Goal: Transaction & Acquisition: Purchase product/service

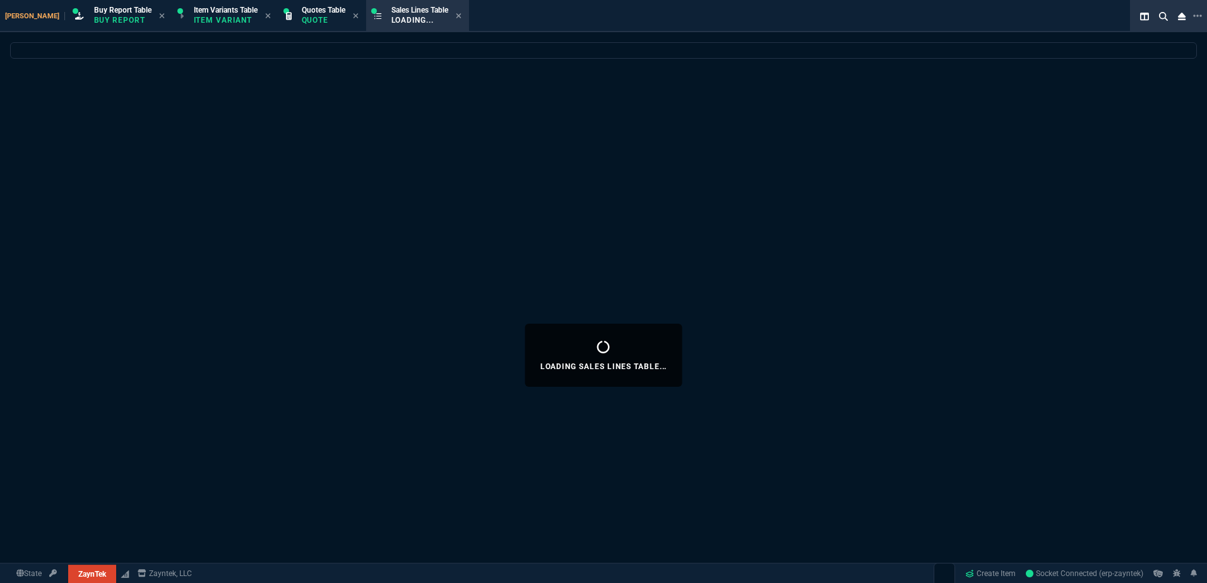
select select "1: BROV"
select select
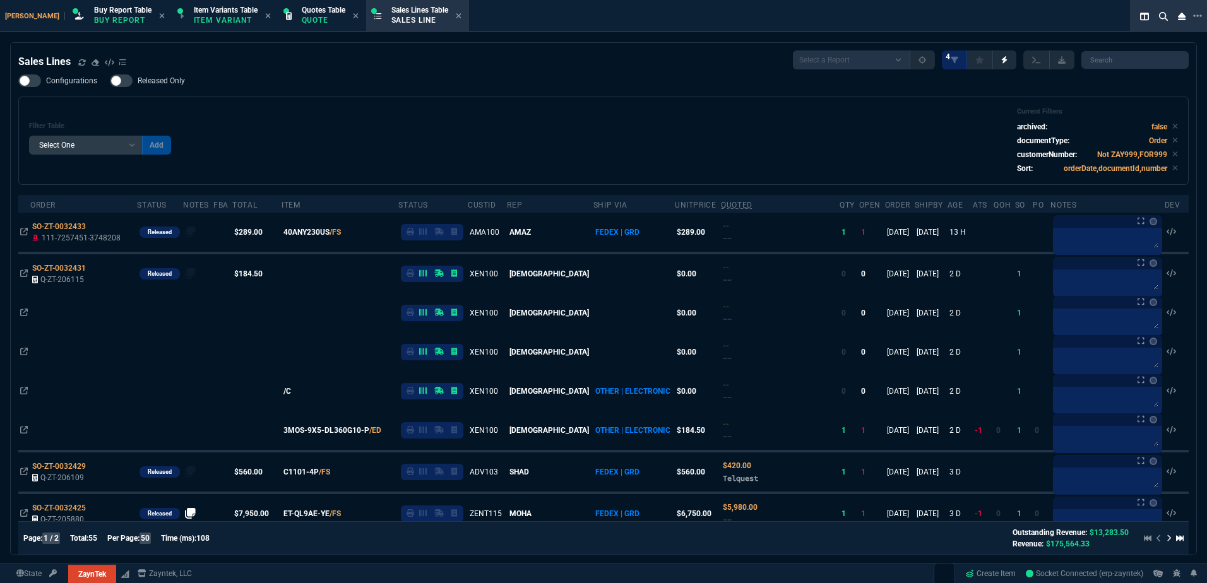
click at [332, 136] on div "Filter Table Select One Add Filter () Age () ATS () Cond (itemVariantCode) Cust…" at bounding box center [603, 140] width 1149 height 67
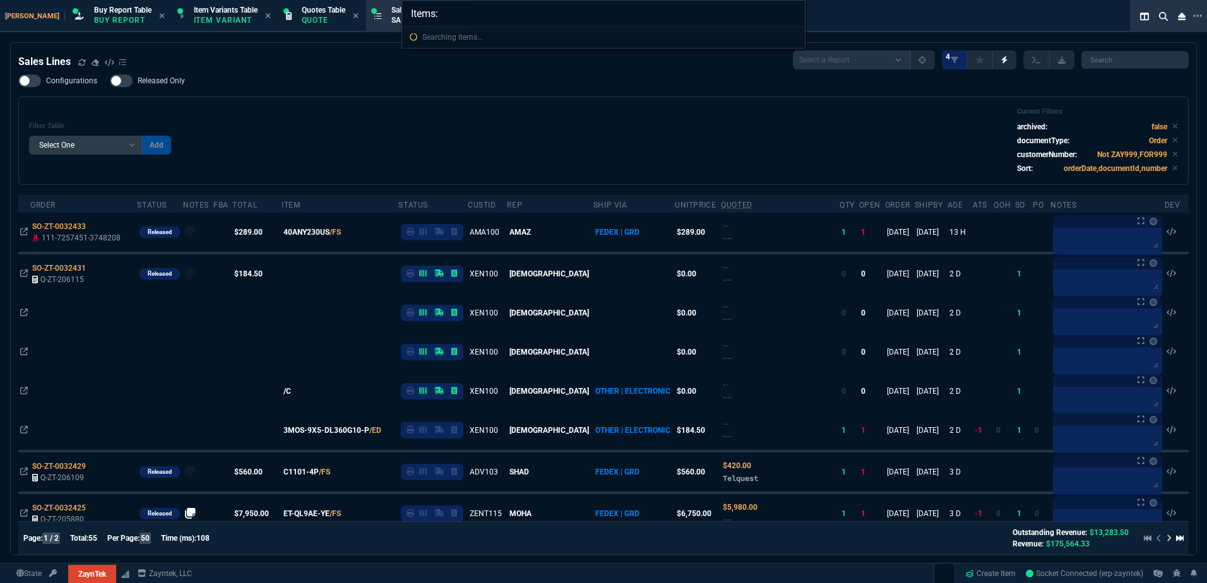
type input "Items: C1101-4P"
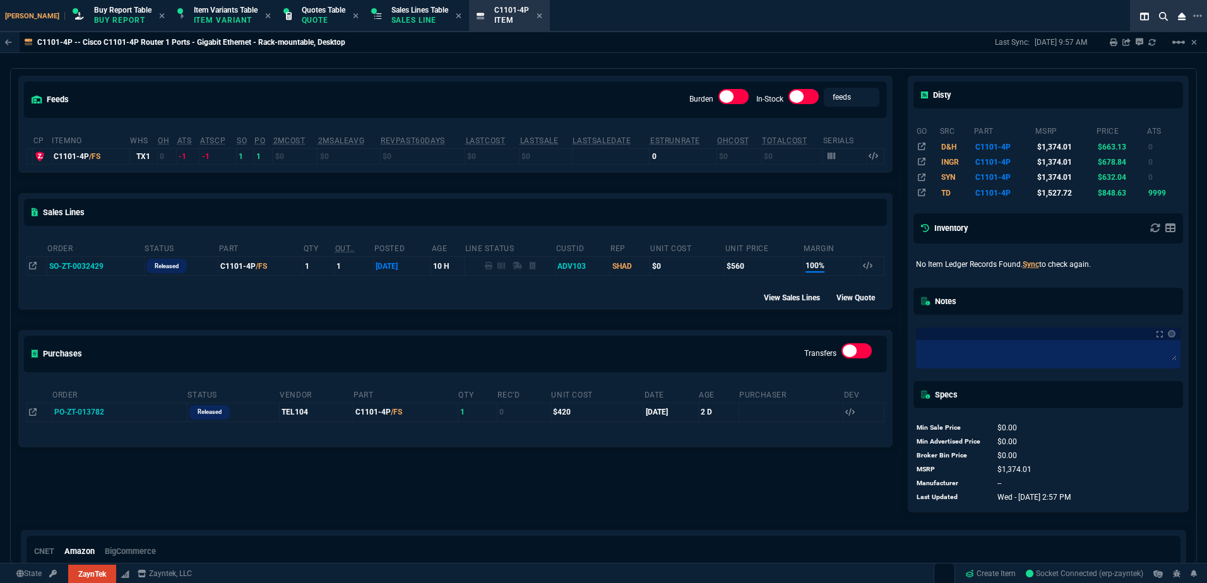
scroll to position [63, 0]
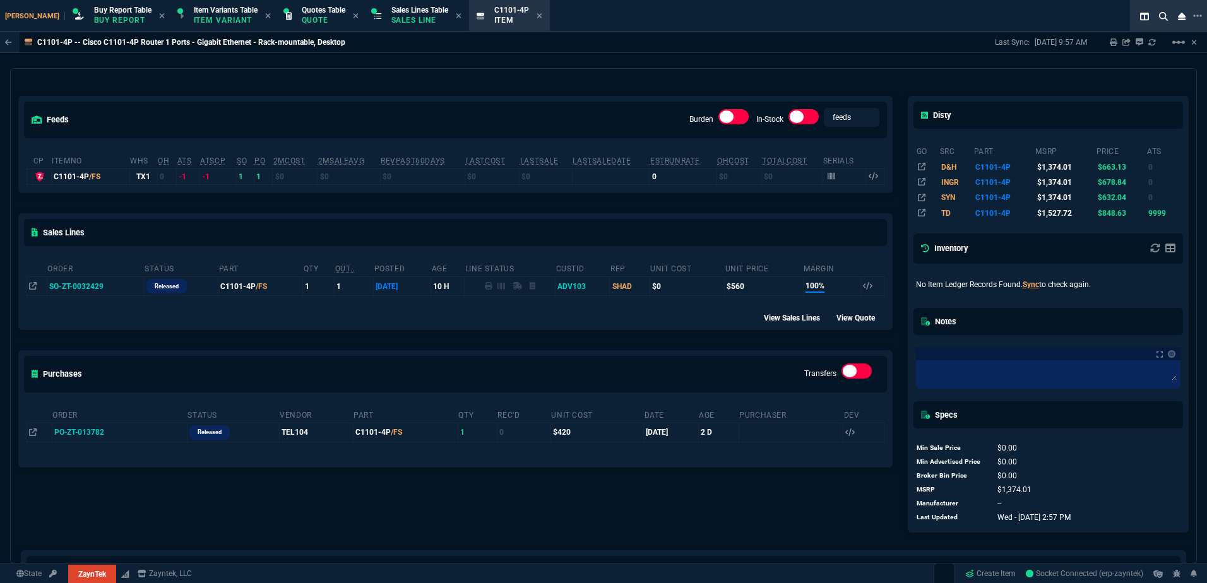
click at [97, 290] on td "SO-ZT-0032429" at bounding box center [95, 286] width 97 height 19
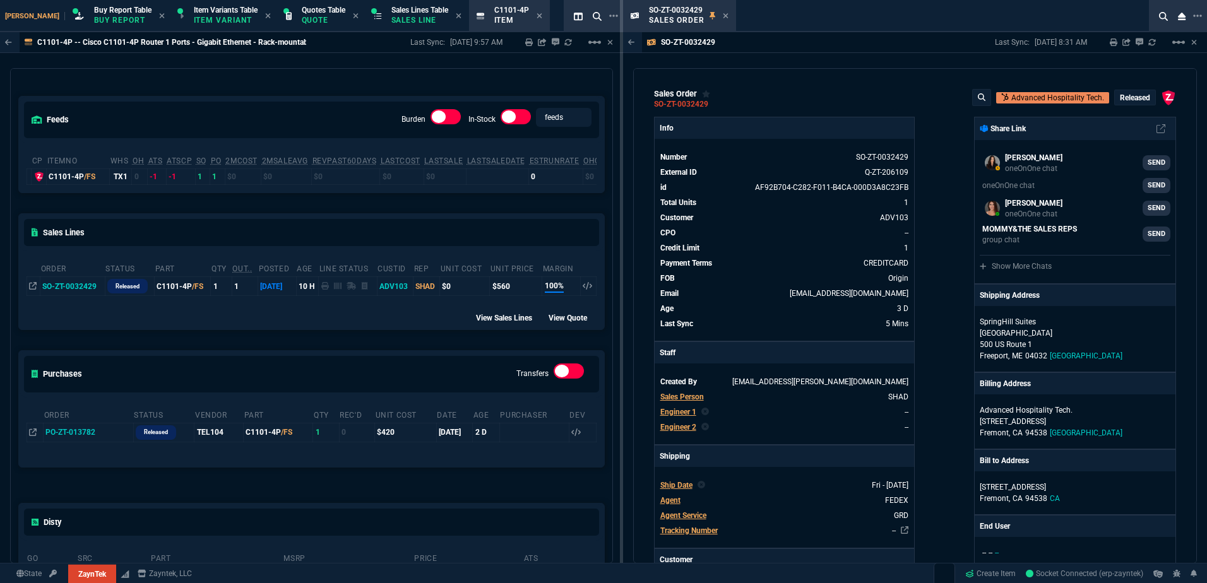
drag, startPoint x: 100, startPoint y: 434, endPoint x: 20, endPoint y: 422, distance: 81.2
click at [100, 434] on icon at bounding box center [103, 433] width 7 height 8
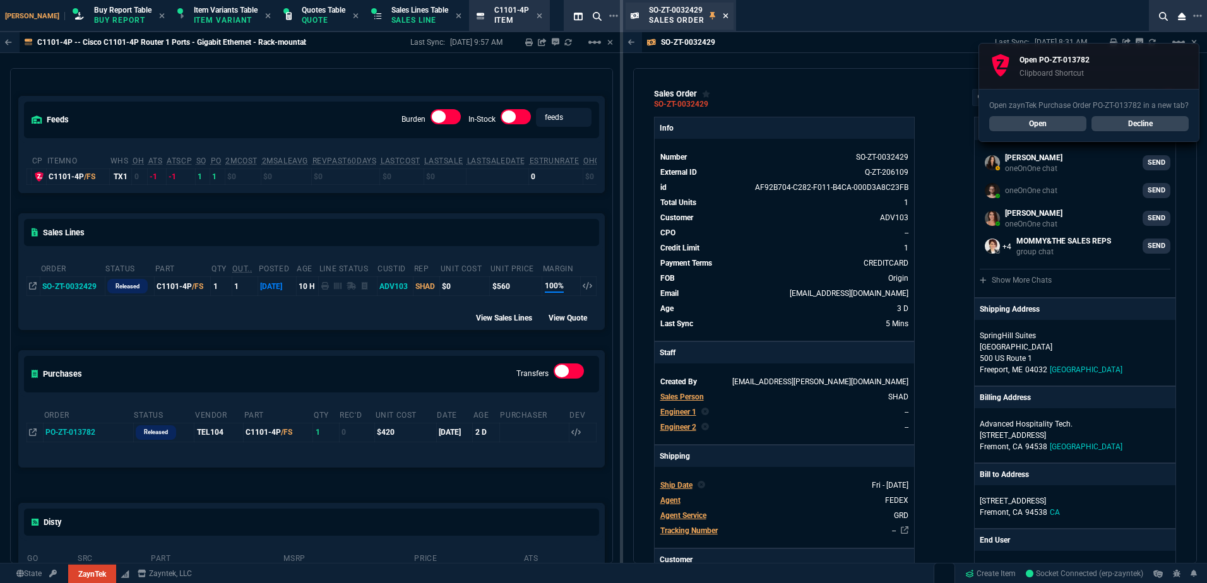
click at [725, 21] on nx-icon at bounding box center [726, 16] width 6 height 10
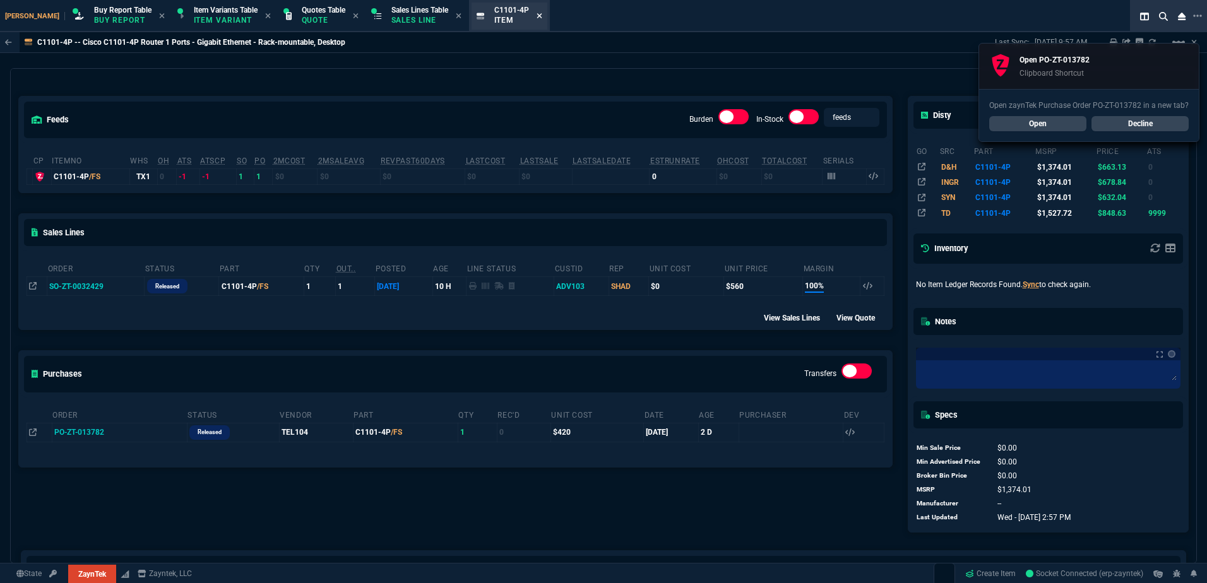
click at [537, 15] on icon at bounding box center [540, 16] width 6 height 8
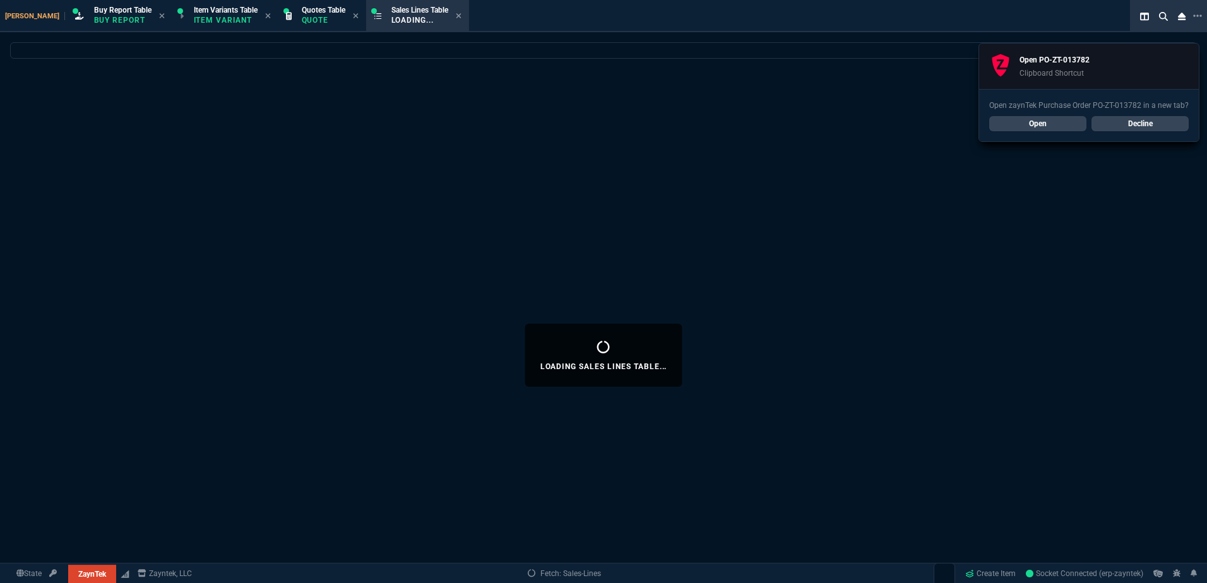
select select
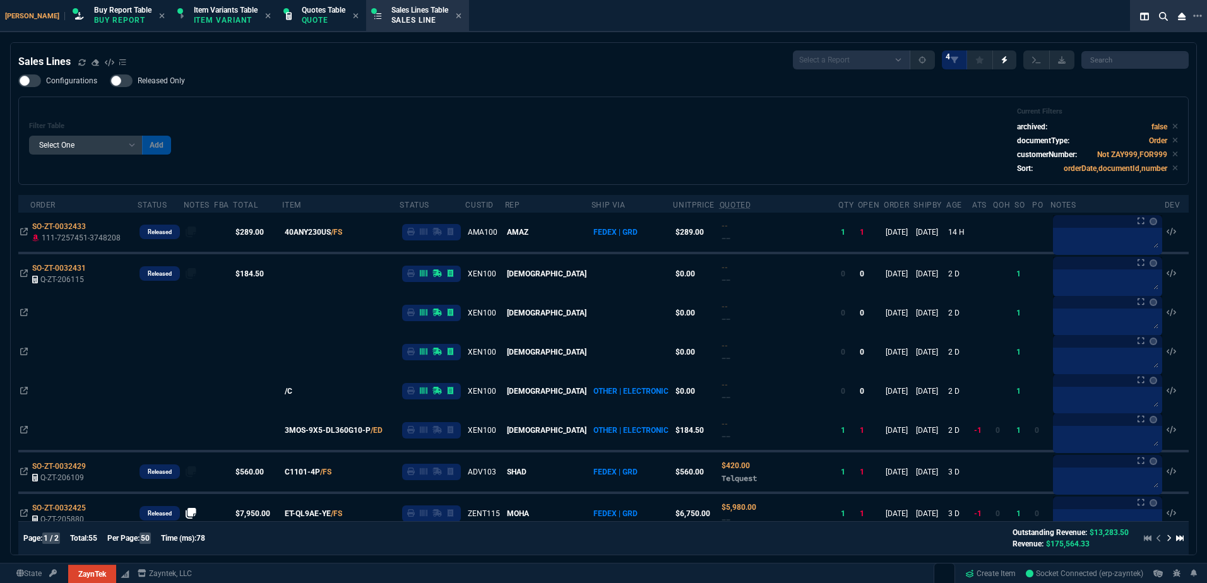
click at [537, 140] on div "Filter Table Select One Add Filter () Age () ATS () Cond (itemVariantCode) Cust…" at bounding box center [603, 140] width 1149 height 67
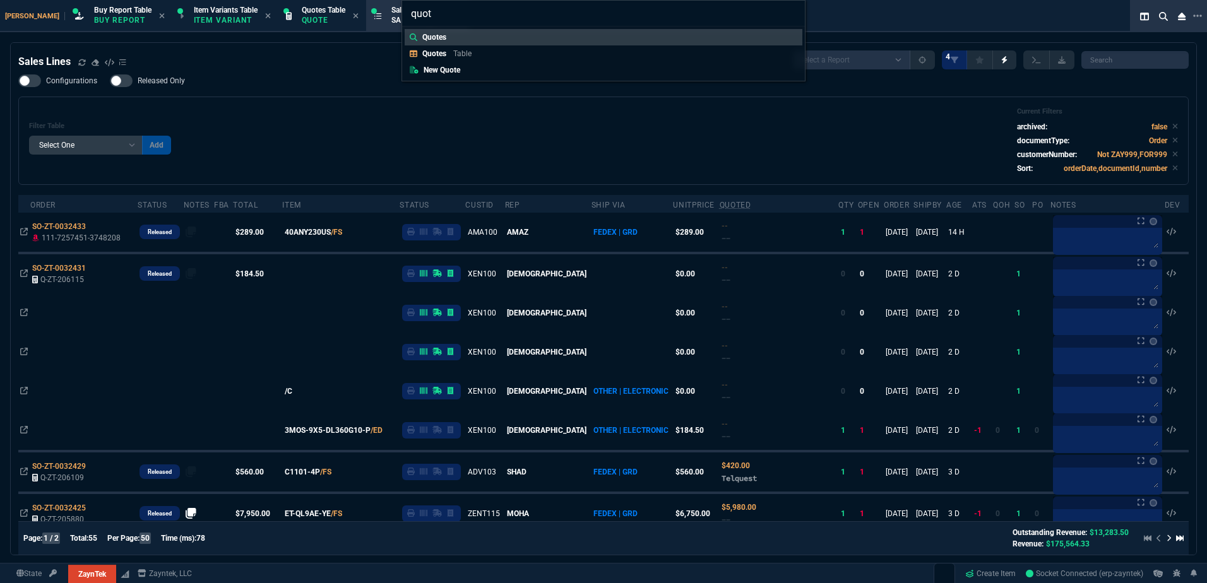
type input "quote"
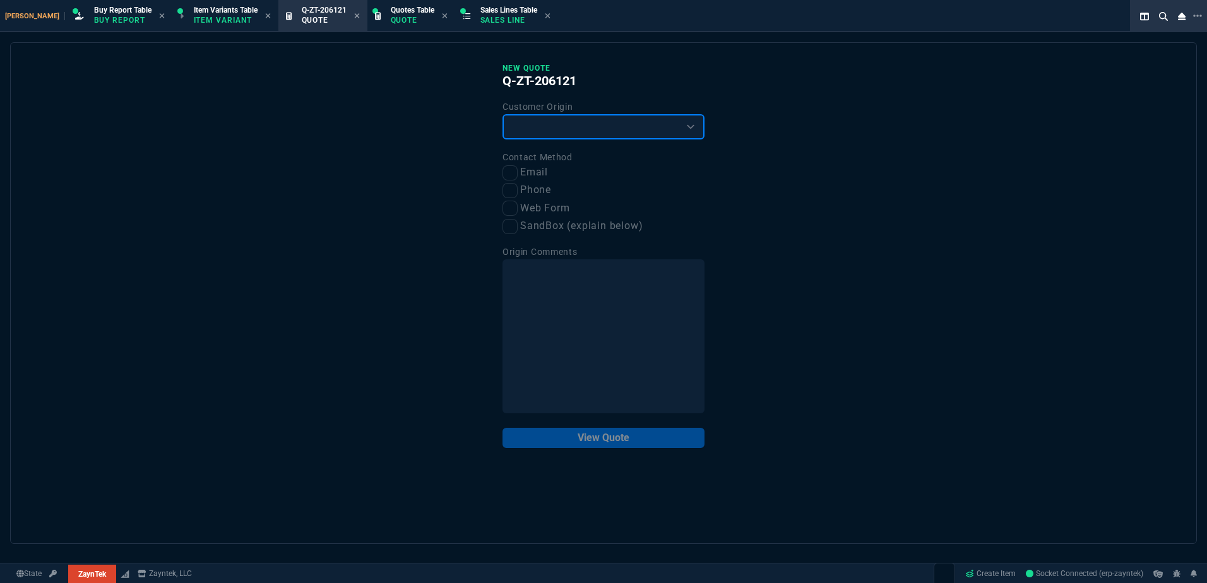
click at [569, 123] on select "Existing Customer Amazon Lead (first order) Website Lead (first order) Called (…" at bounding box center [603, 126] width 202 height 25
select select "existing"
click at [502, 115] on select "Existing Customer Amazon Lead (first order) Website Lead (first order) Called (…" at bounding box center [603, 126] width 202 height 25
click at [513, 174] on input "Email" at bounding box center [509, 172] width 15 height 15
checkbox input "true"
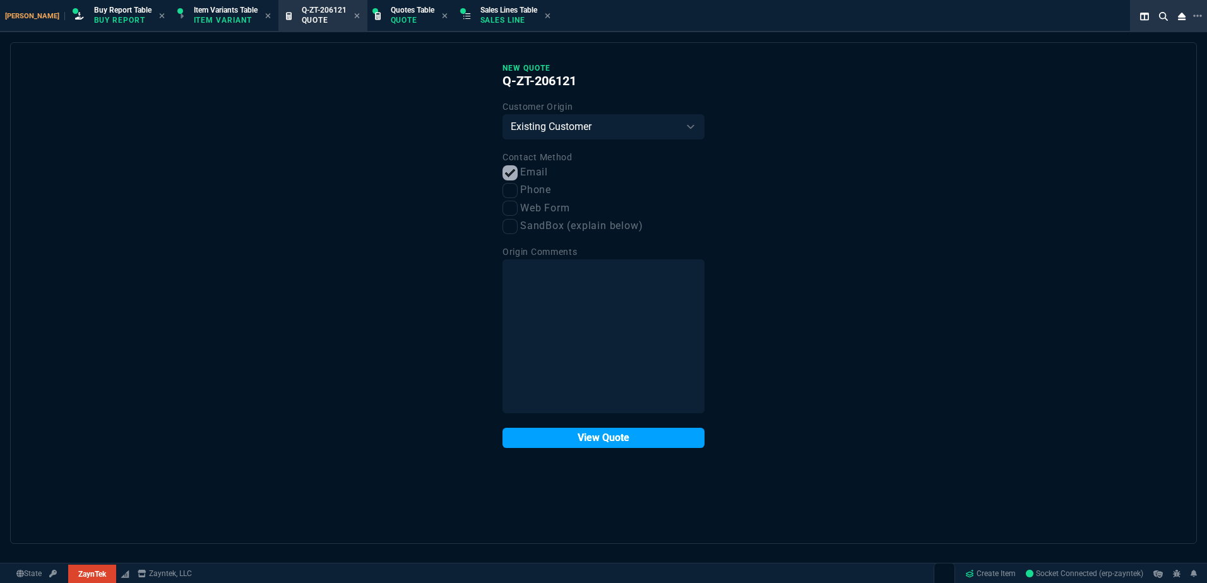
click at [624, 437] on button "View Quote" at bounding box center [603, 438] width 202 height 20
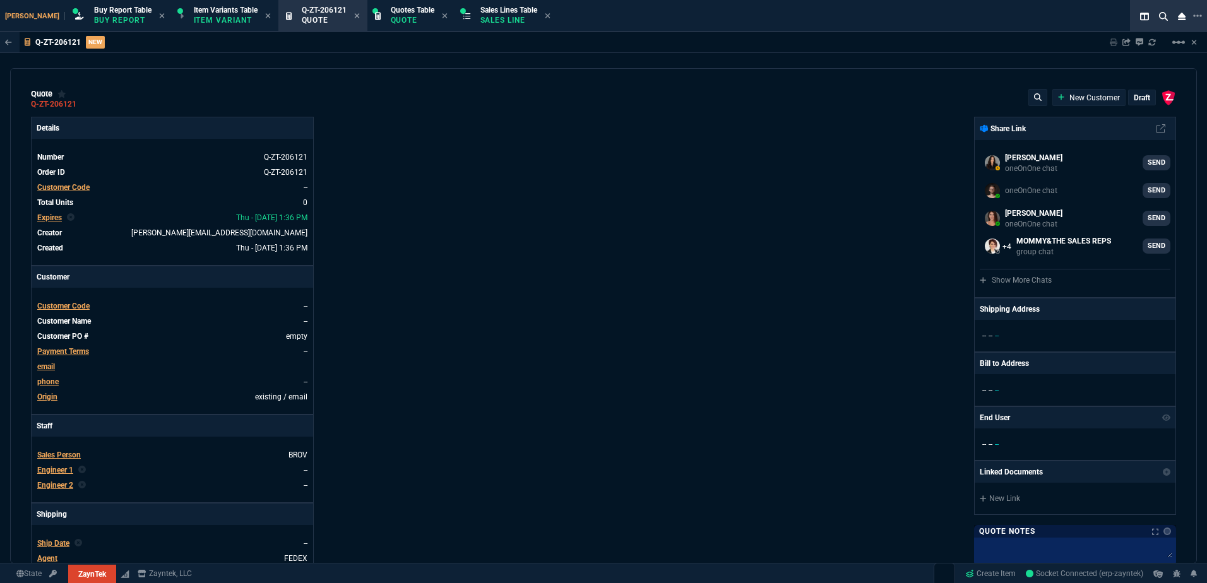
click at [76, 187] on span "Customer Code" at bounding box center [63, 187] width 52 height 9
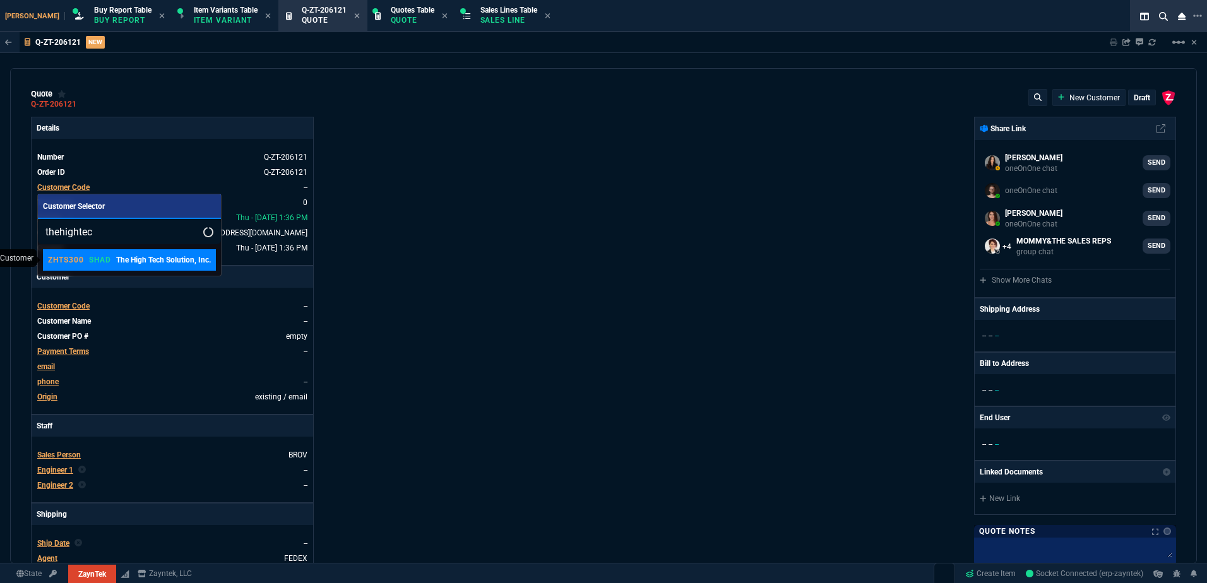
type input "thehightec"
click at [101, 266] on div "ZHTS300 SHAD The High Tech Solution, Inc." at bounding box center [129, 259] width 163 height 11
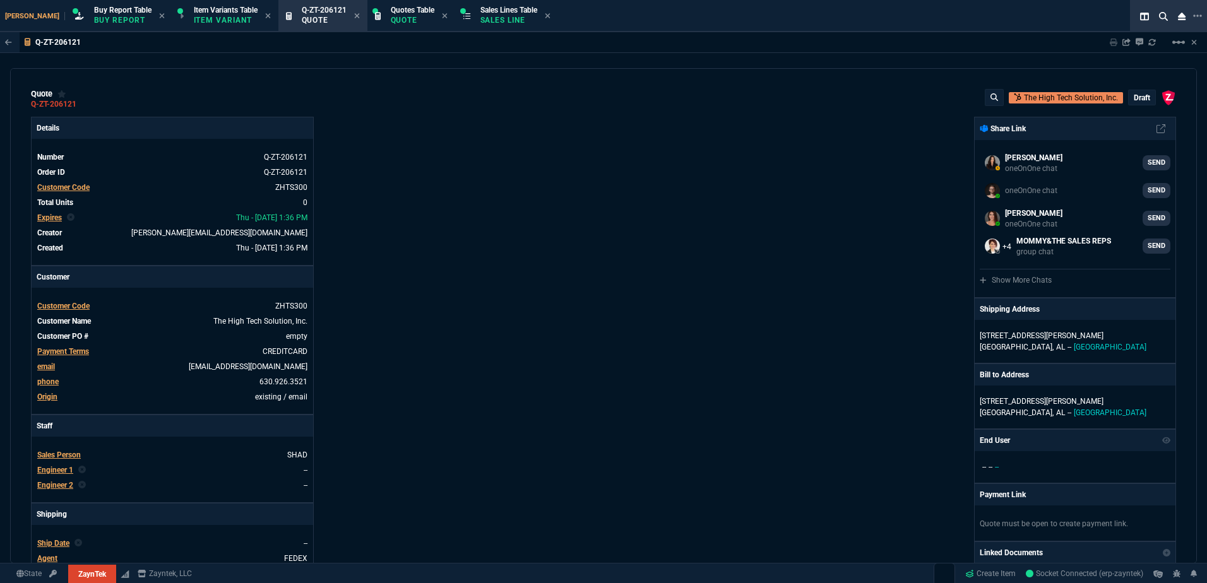
scroll to position [126, 0]
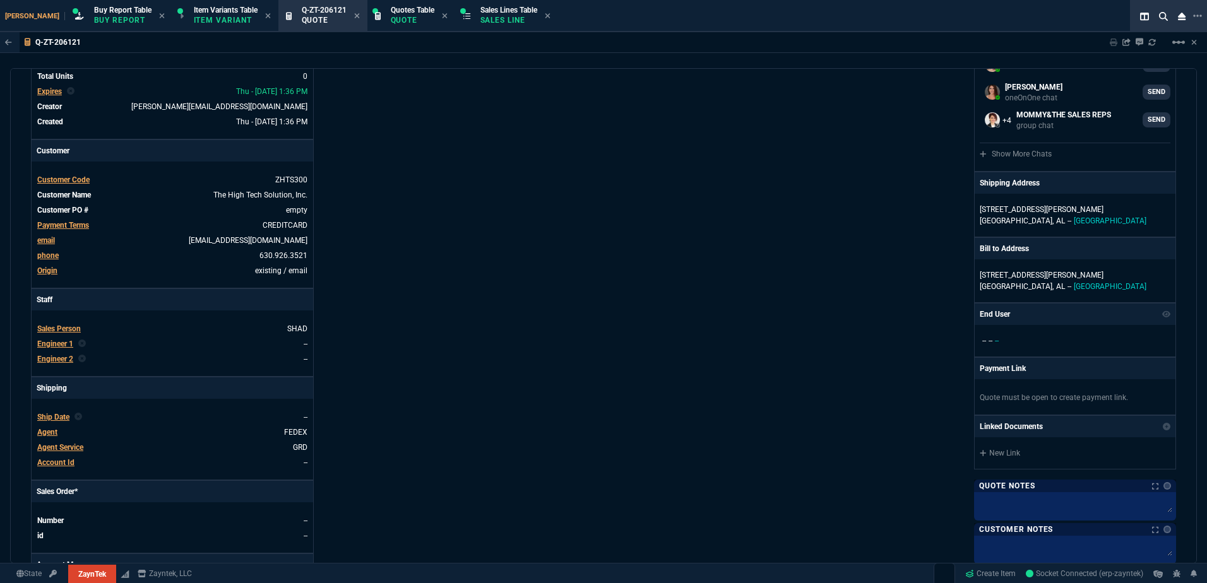
click at [50, 343] on span "Engineer 1" at bounding box center [55, 344] width 36 height 9
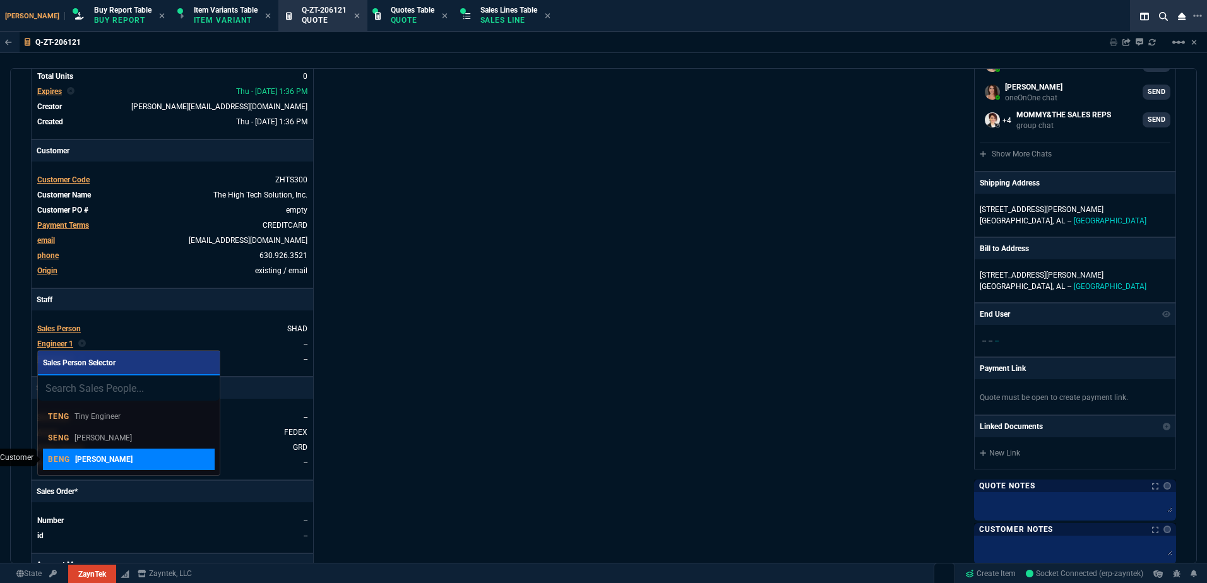
click at [111, 458] on p "[PERSON_NAME]" at bounding box center [103, 459] width 57 height 11
click at [464, 365] on div "Details Number Q-ZT-206121 Order ID Q-ZT-206121 Customer Code ZHTS300 Total Uni…" at bounding box center [317, 316] width 573 height 651
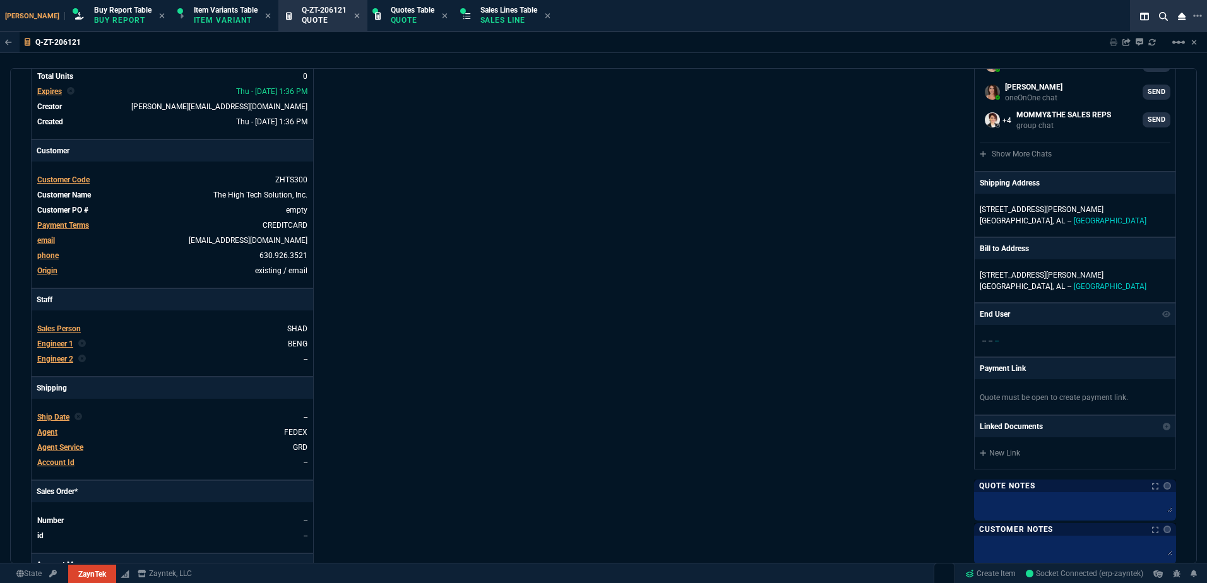
scroll to position [502, 0]
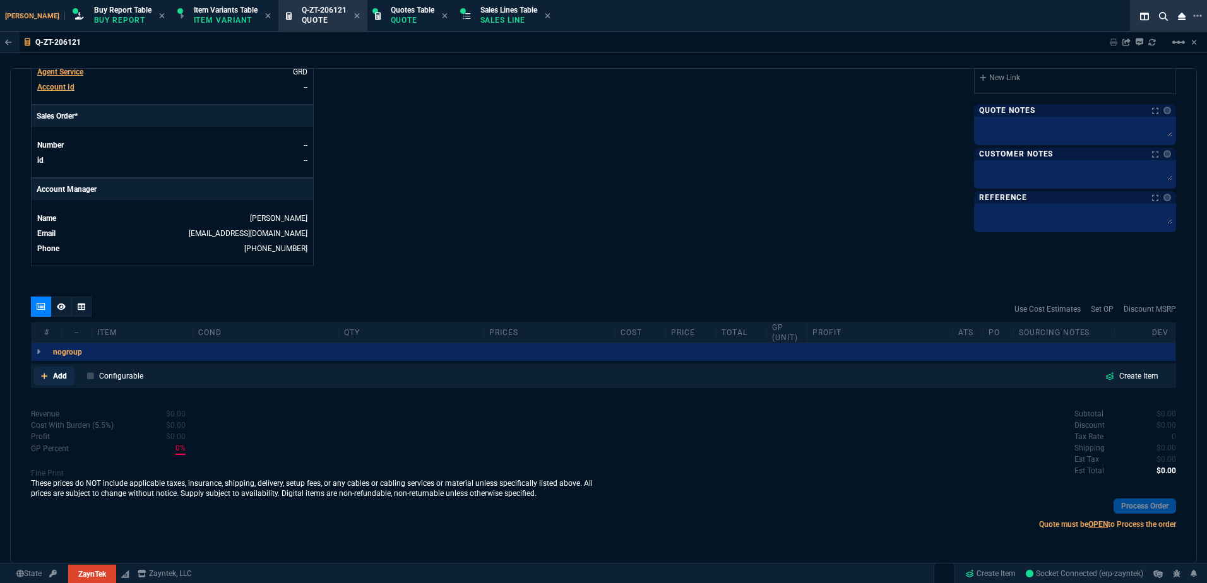
click at [44, 384] on link "Add" at bounding box center [53, 376] width 41 height 19
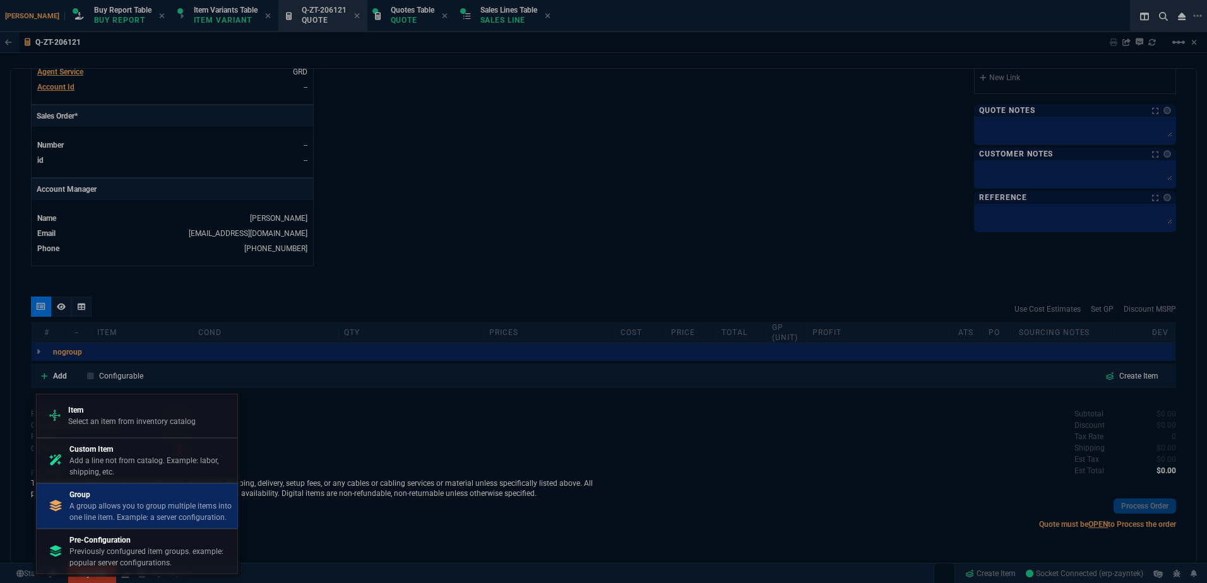
click at [120, 503] on p "A group allows you to group multiple items into one line item. Example: a serve…" at bounding box center [150, 512] width 163 height 23
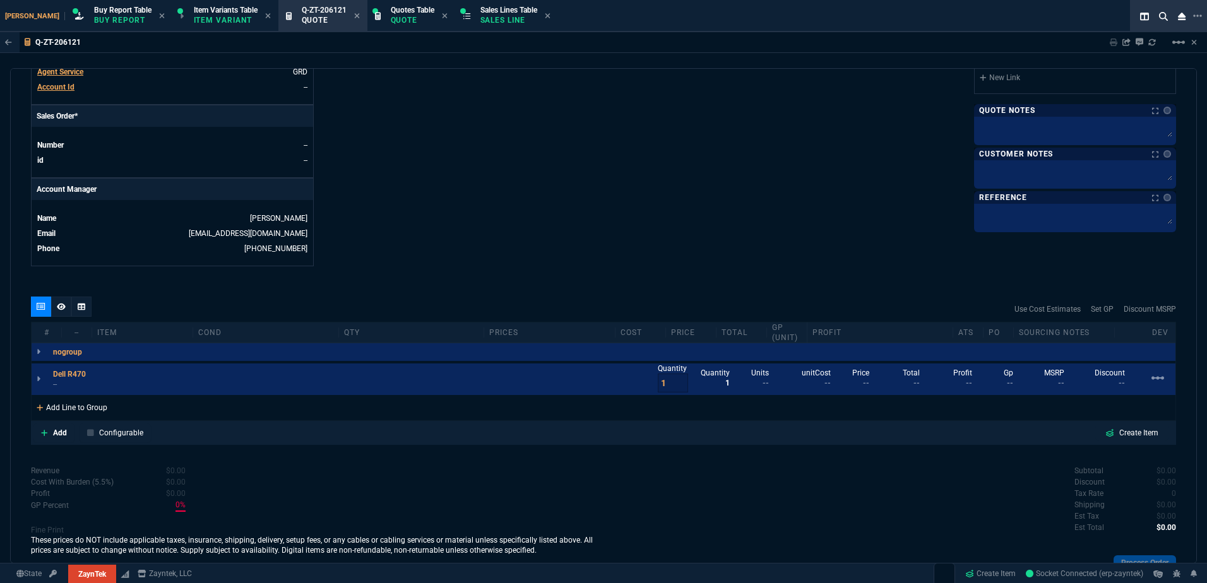
click at [83, 407] on div "Add Line to Group" at bounding box center [72, 406] width 81 height 23
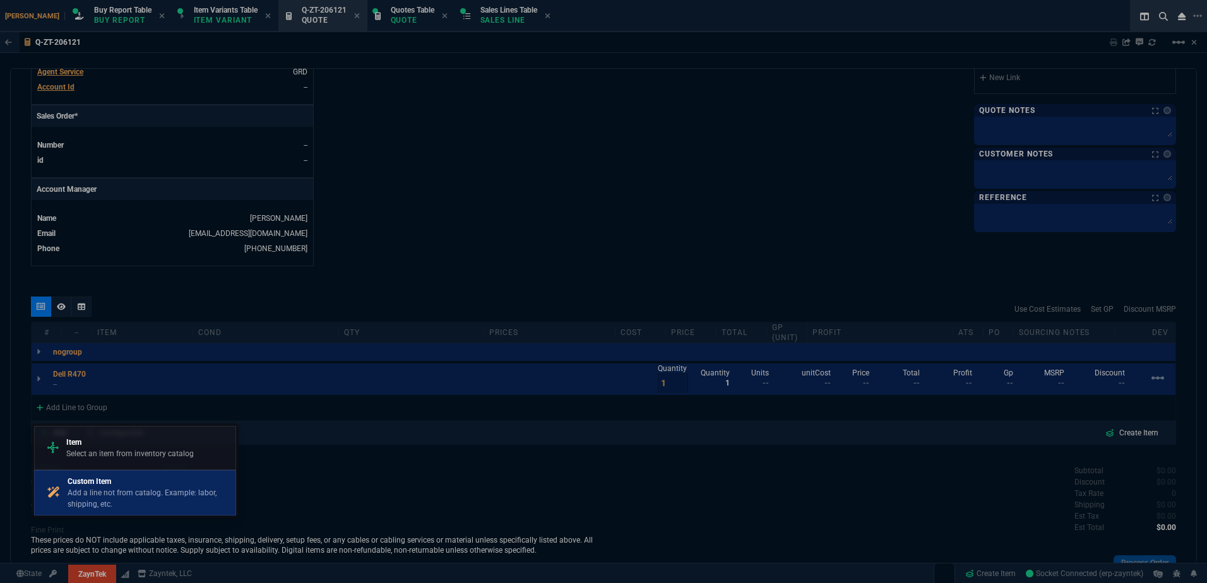
click at [135, 505] on p "Add a line not from catalog. Example: labor, shipping, etc." at bounding box center [149, 498] width 163 height 23
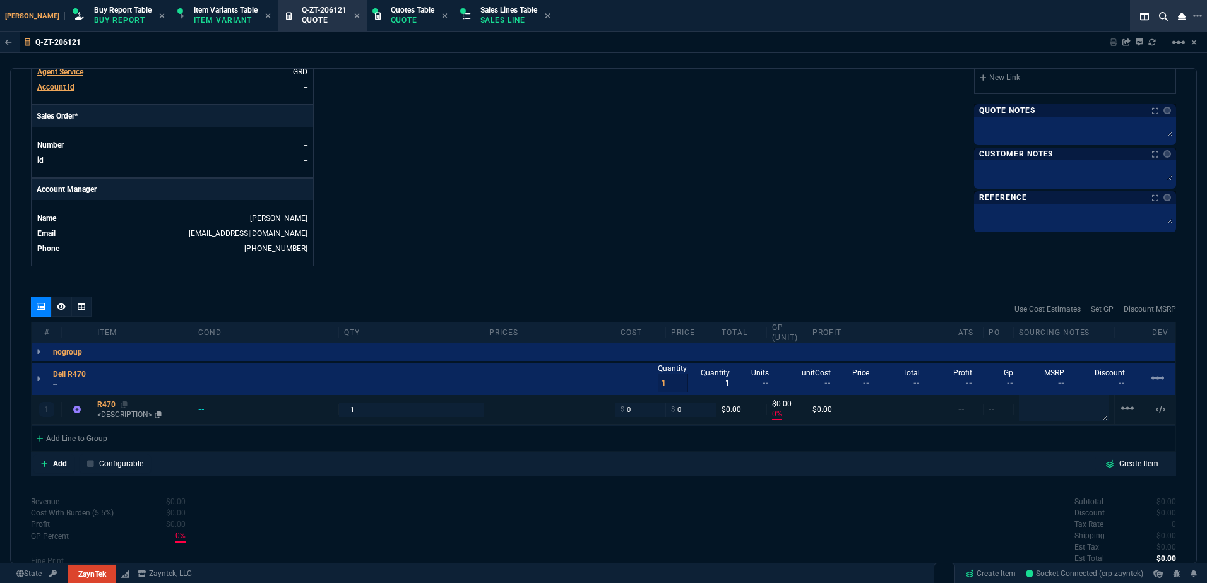
type input "0"
click at [107, 408] on div "R470" at bounding box center [142, 405] width 90 height 10
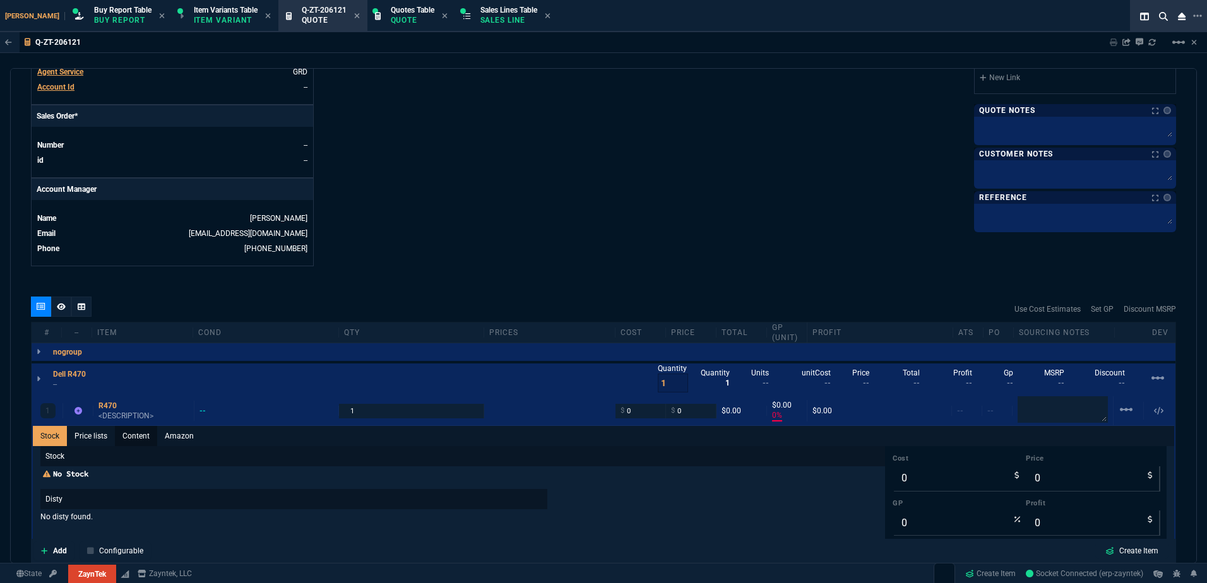
click at [128, 438] on link "Content" at bounding box center [136, 436] width 42 height 20
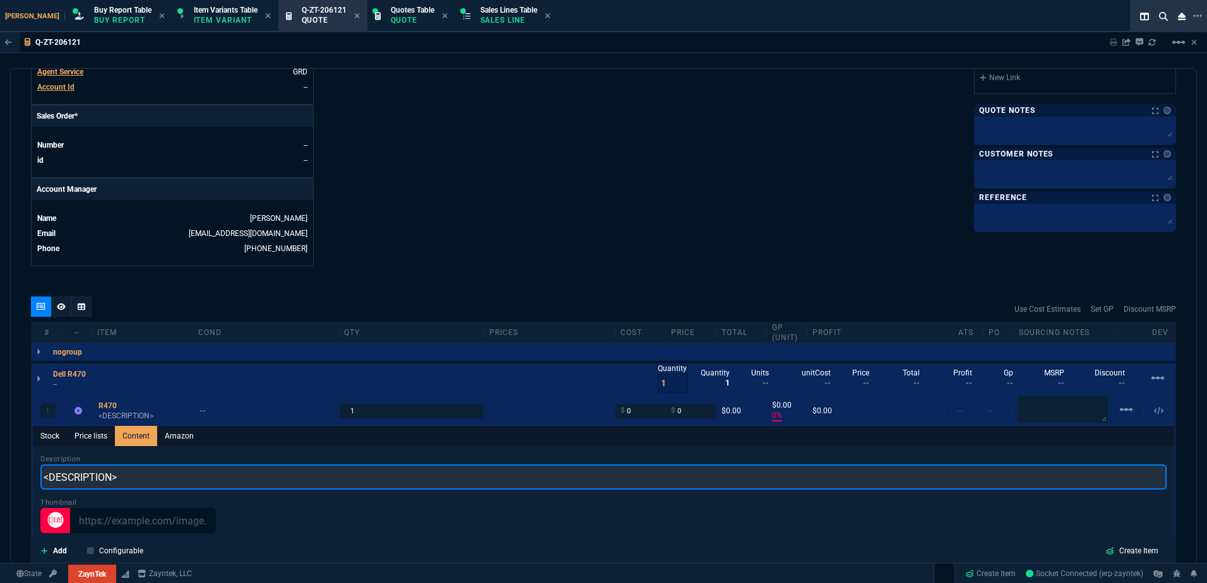
click at [141, 466] on input "<DESCRIPTION>" at bounding box center [603, 477] width 1126 height 25
type input "Dell R470 Configured"
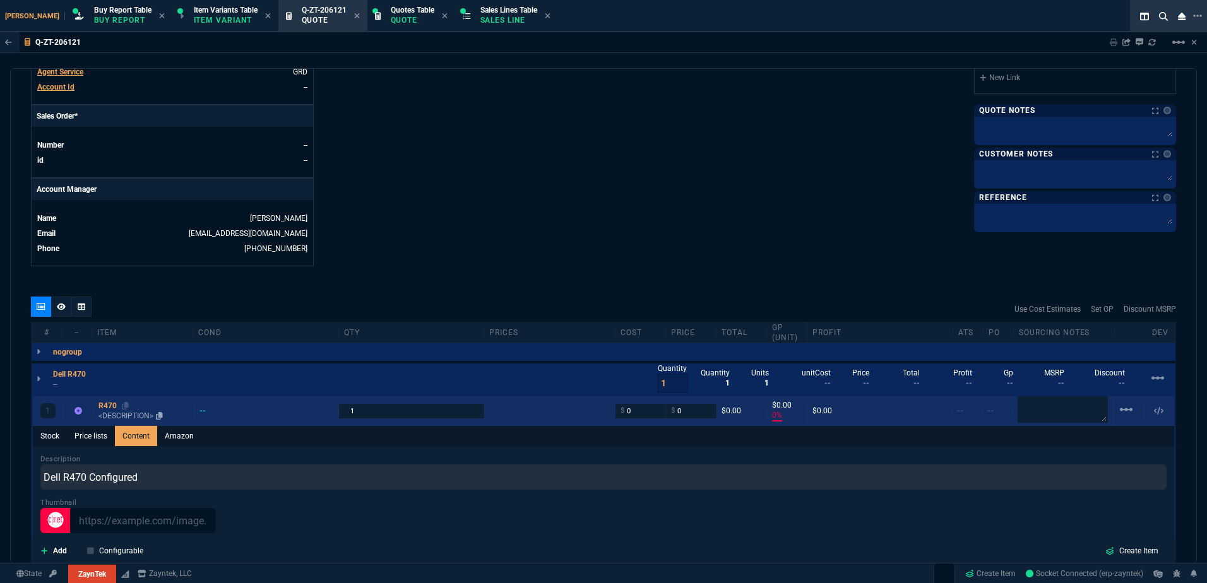
click at [113, 412] on p "<DESCRIPTION>" at bounding box center [143, 416] width 90 height 10
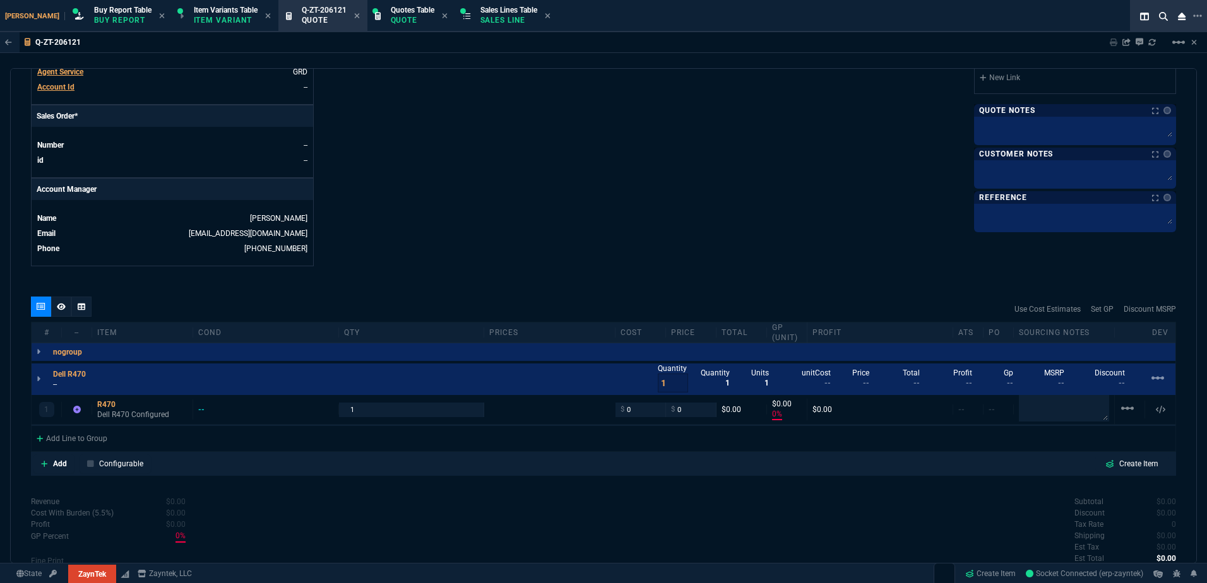
type input "0"
click at [61, 385] on p "--" at bounding box center [73, 384] width 40 height 10
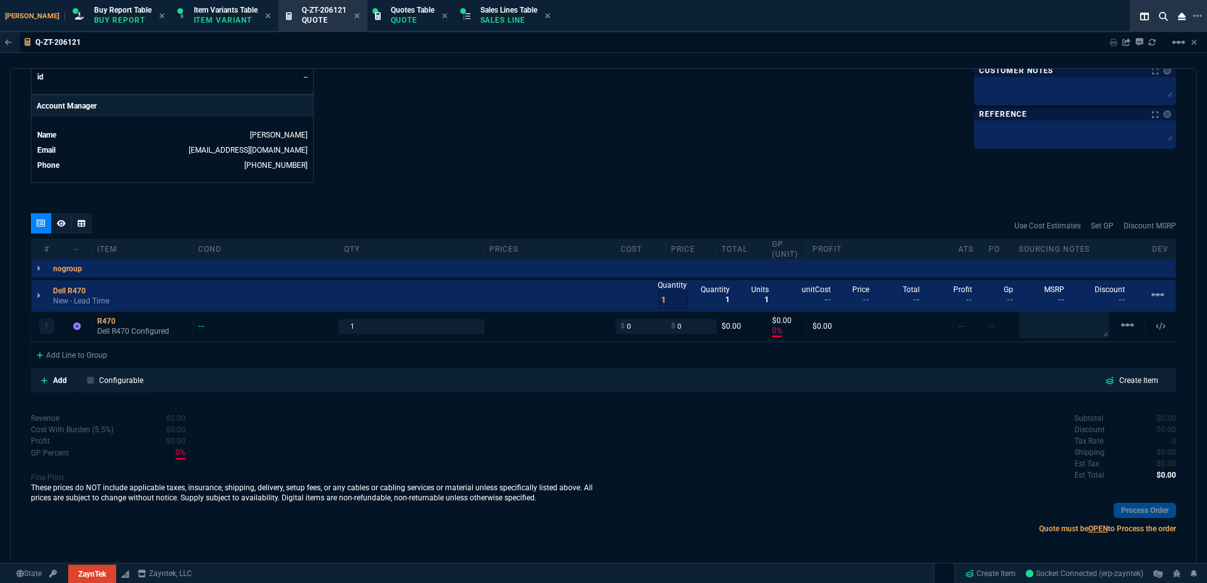
scroll to position [590, 0]
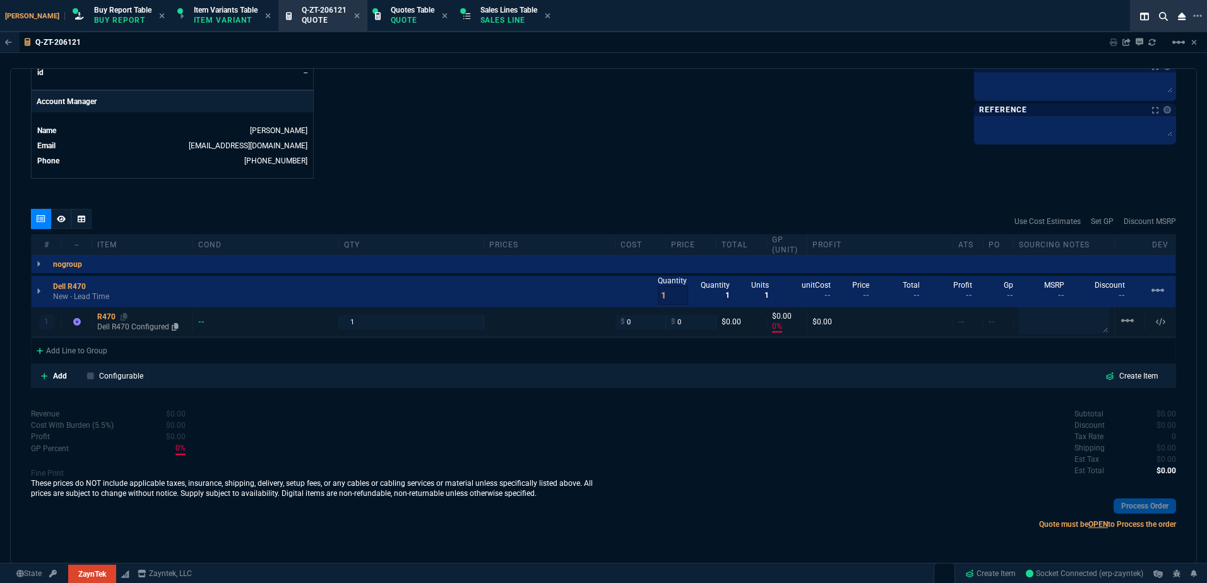
click at [118, 321] on div "R470" at bounding box center [142, 317] width 90 height 10
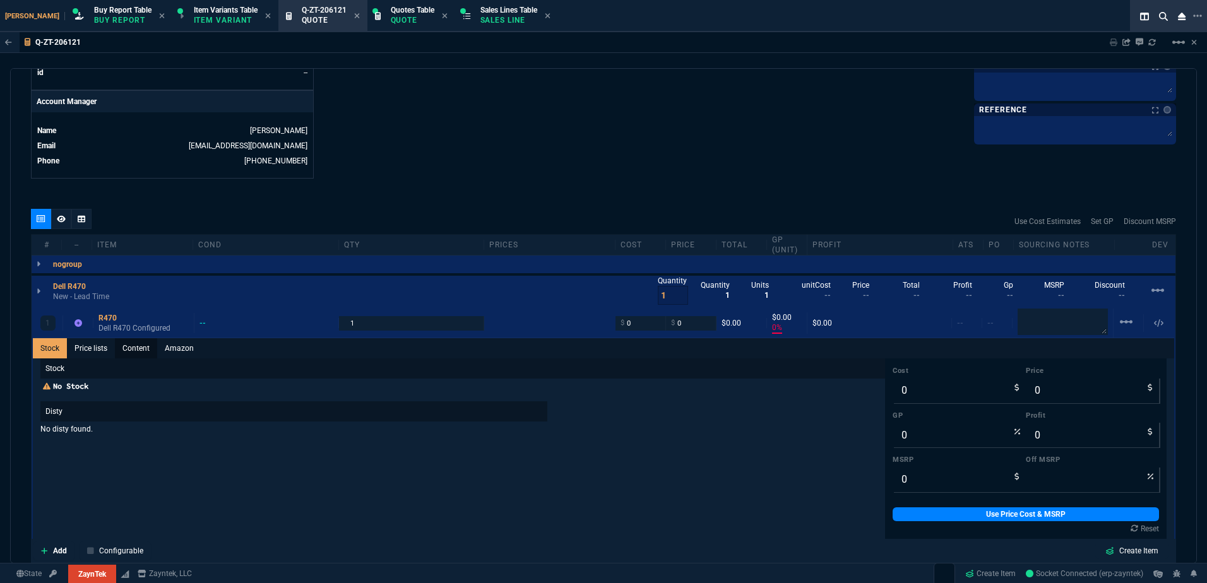
click at [136, 341] on link "Content" at bounding box center [136, 348] width 42 height 20
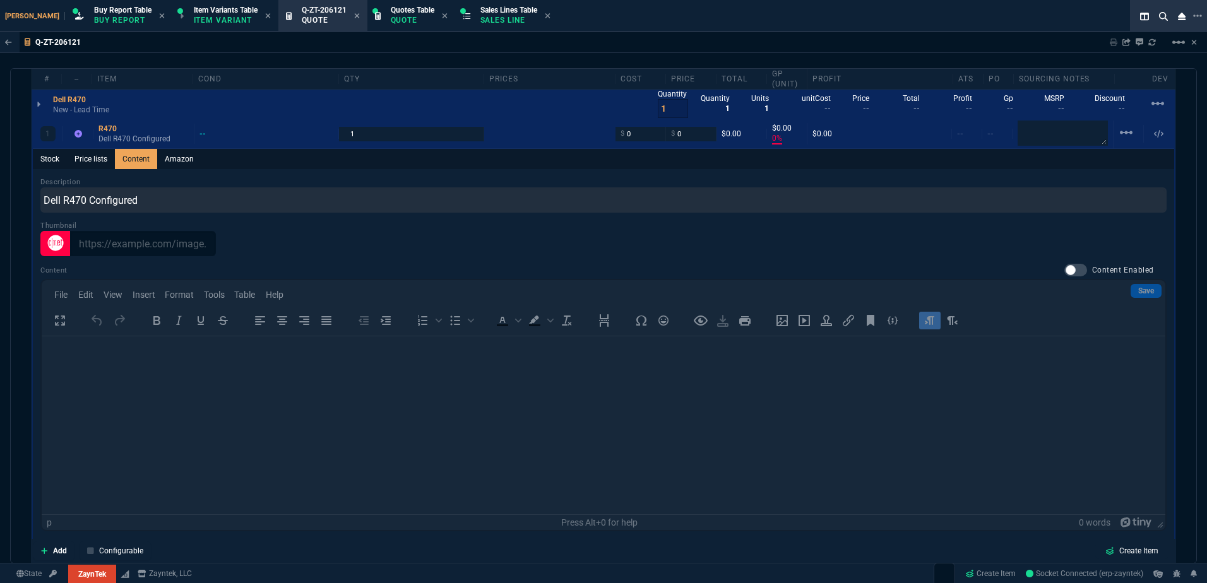
scroll to position [0, 0]
click at [1064, 264] on div at bounding box center [1075, 270] width 23 height 13
checkbox input "true"
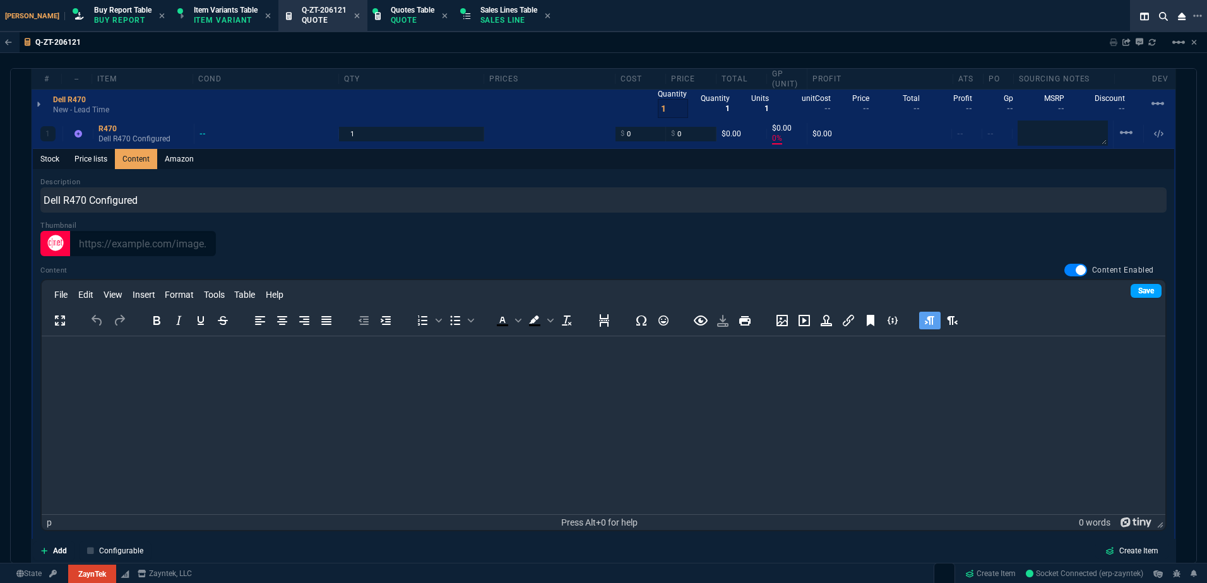
click at [1131, 291] on link "Save" at bounding box center [1146, 291] width 31 height 14
click at [748, 371] on html at bounding box center [604, 353] width 1124 height 34
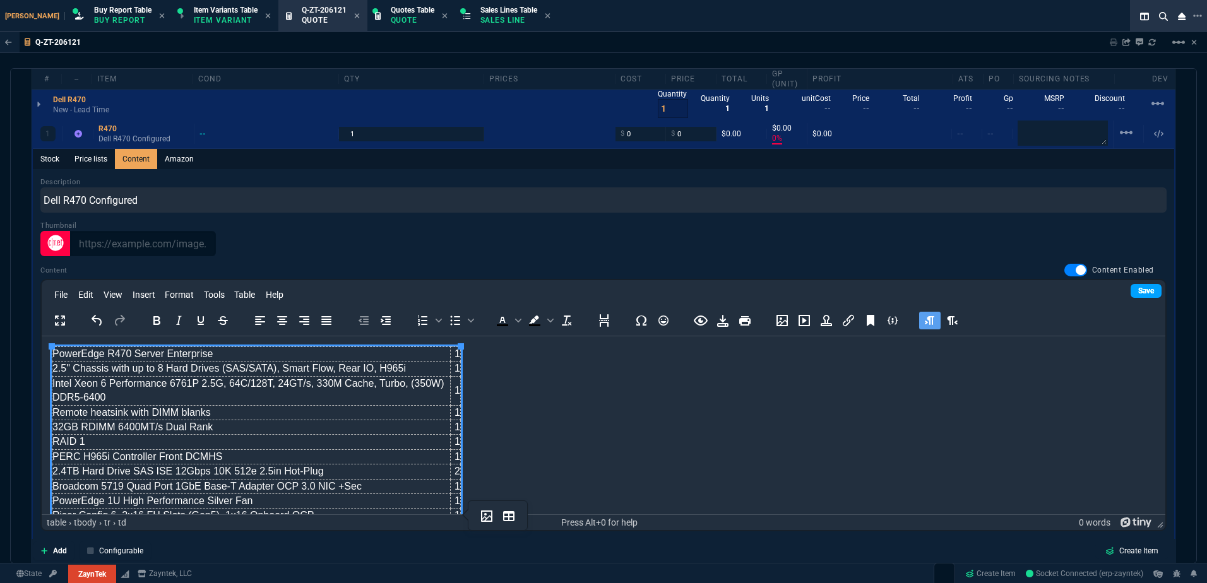
scroll to position [157, 0]
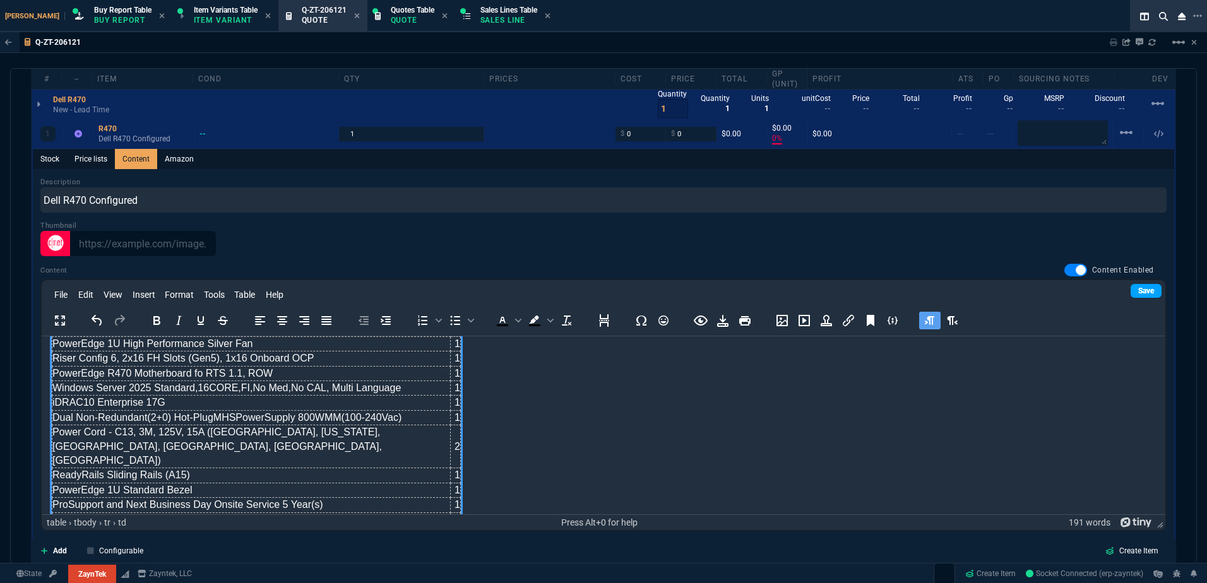
click at [1131, 288] on link "Save" at bounding box center [1146, 291] width 31 height 14
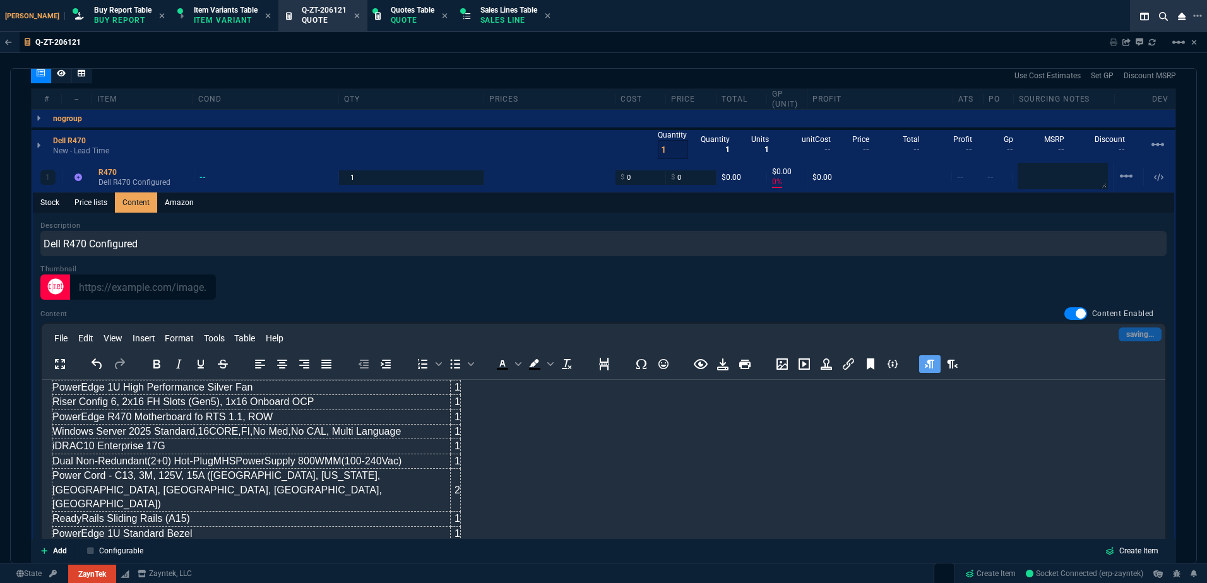
scroll to position [716, 0]
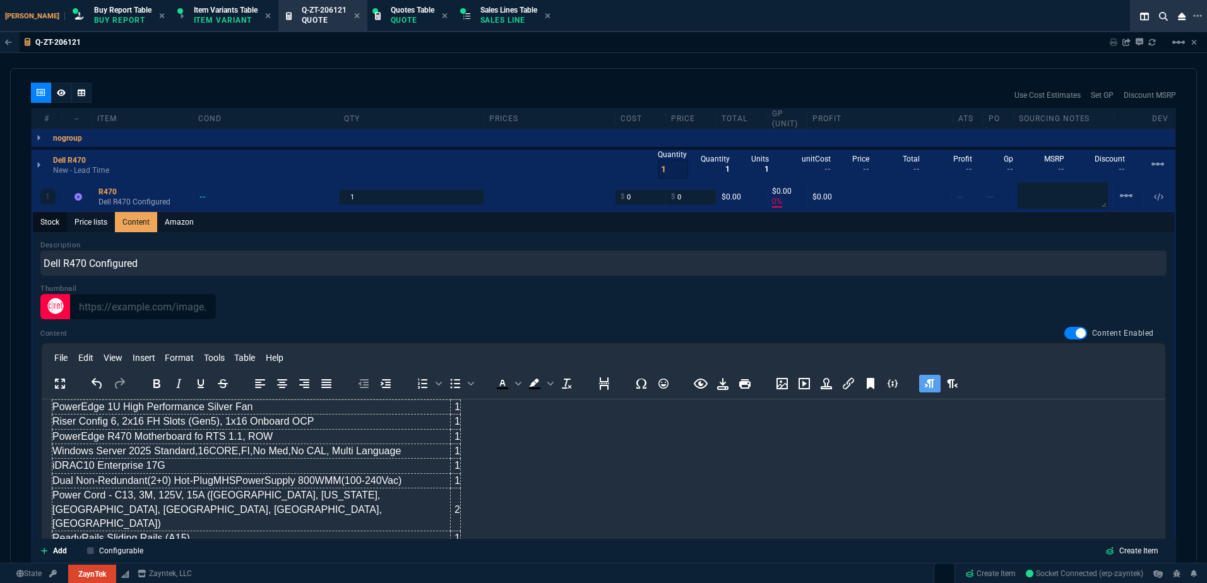
click at [56, 224] on link "Stock" at bounding box center [50, 222] width 34 height 20
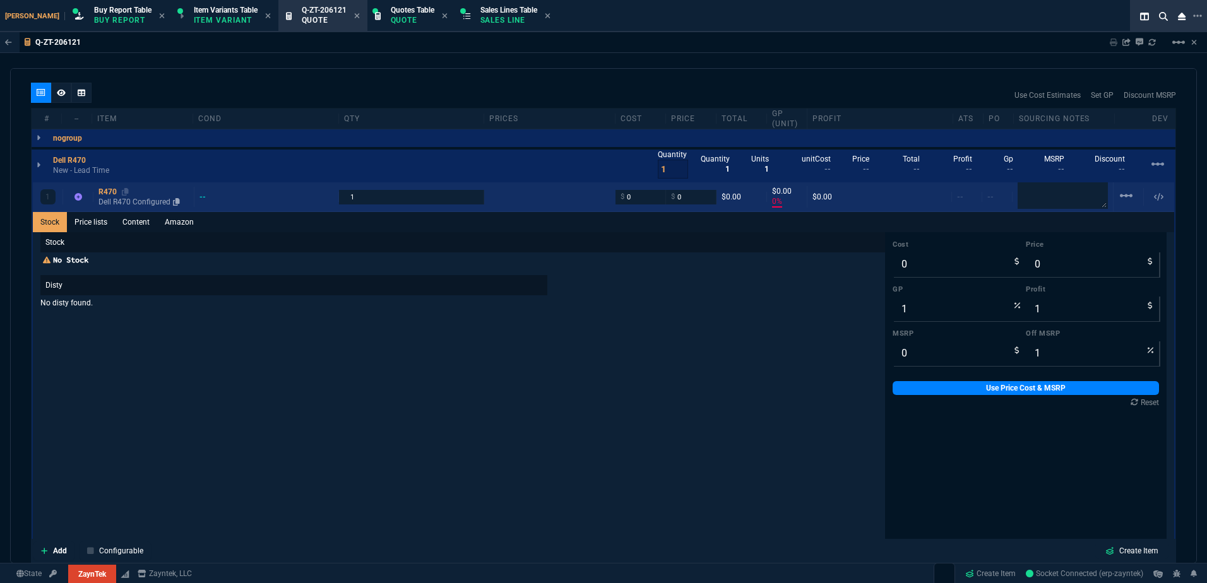
type input "0"
click at [110, 201] on p "Dell R470 Configured" at bounding box center [143, 202] width 90 height 10
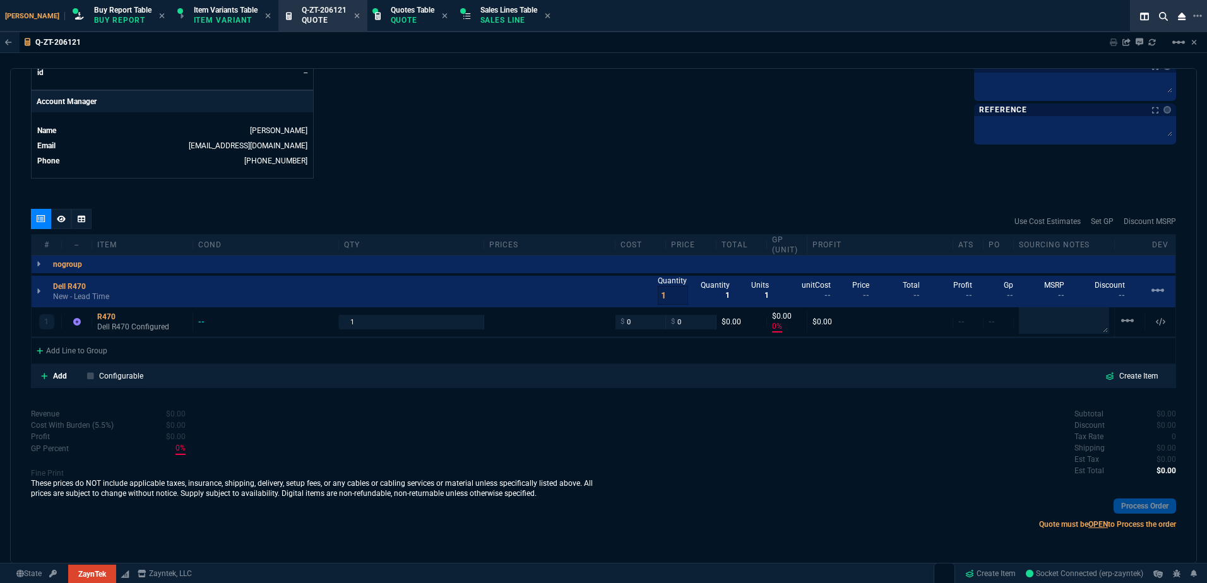
scroll to position [590, 0]
click at [114, 322] on div "R470" at bounding box center [142, 317] width 90 height 10
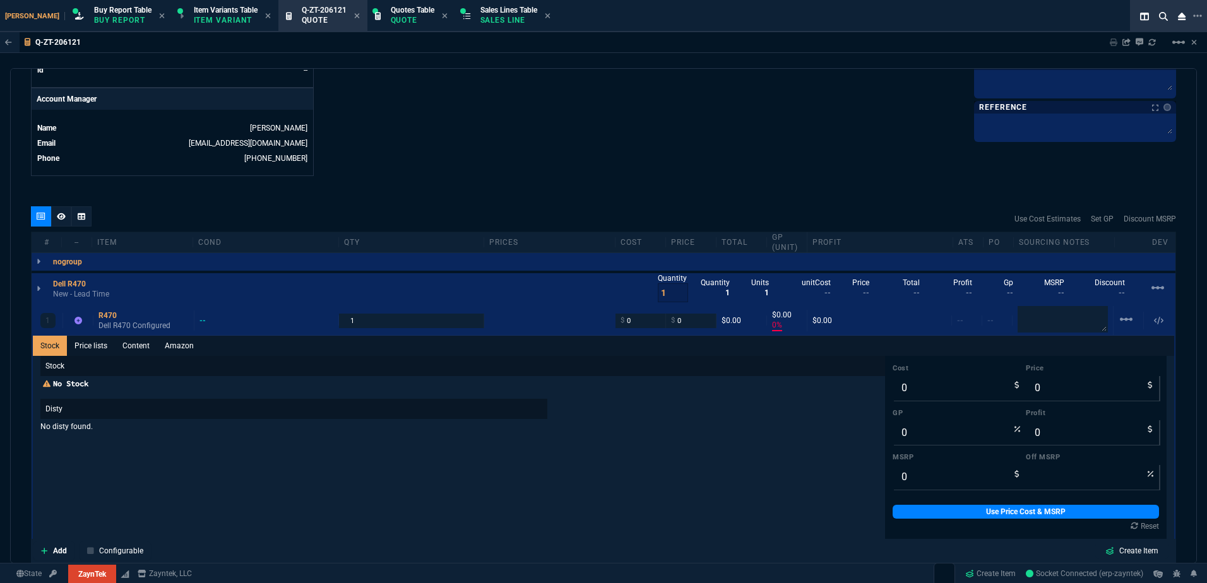
scroll to position [716, 0]
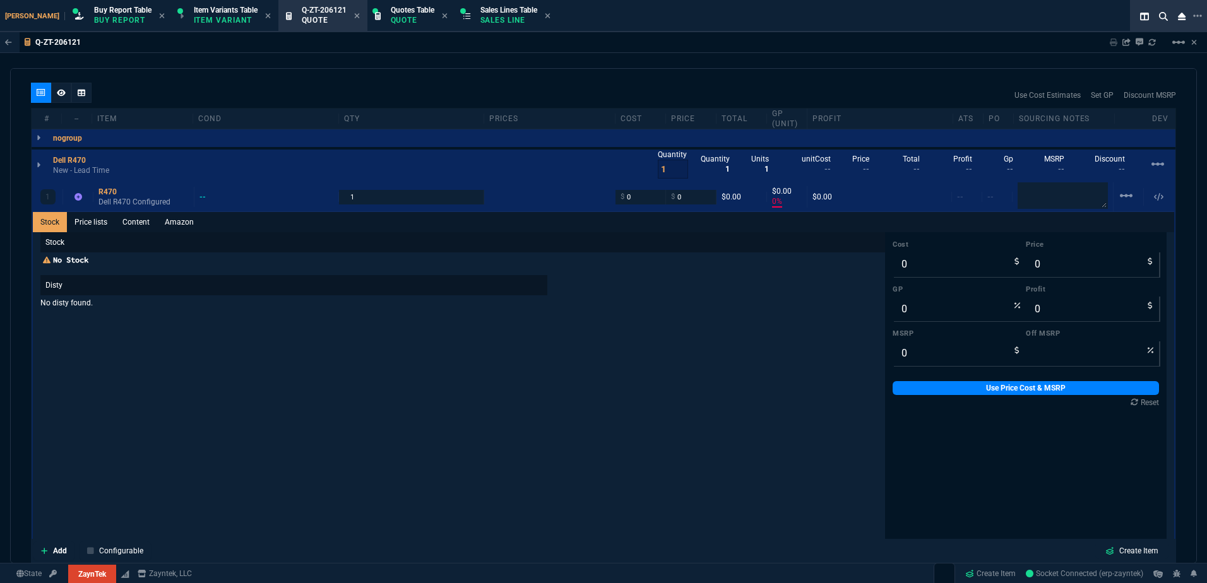
click at [885, 354] on div "Cost 0 Price 0 GP 0 Profit 0 MSRP 0 Off MSRP Use Price Cost & MSRP Reset" at bounding box center [1026, 323] width 282 height 182
click at [905, 355] on input "0" at bounding box center [959, 353] width 133 height 25
paste input "44425.57"
type input "44425.57"
type input "100"
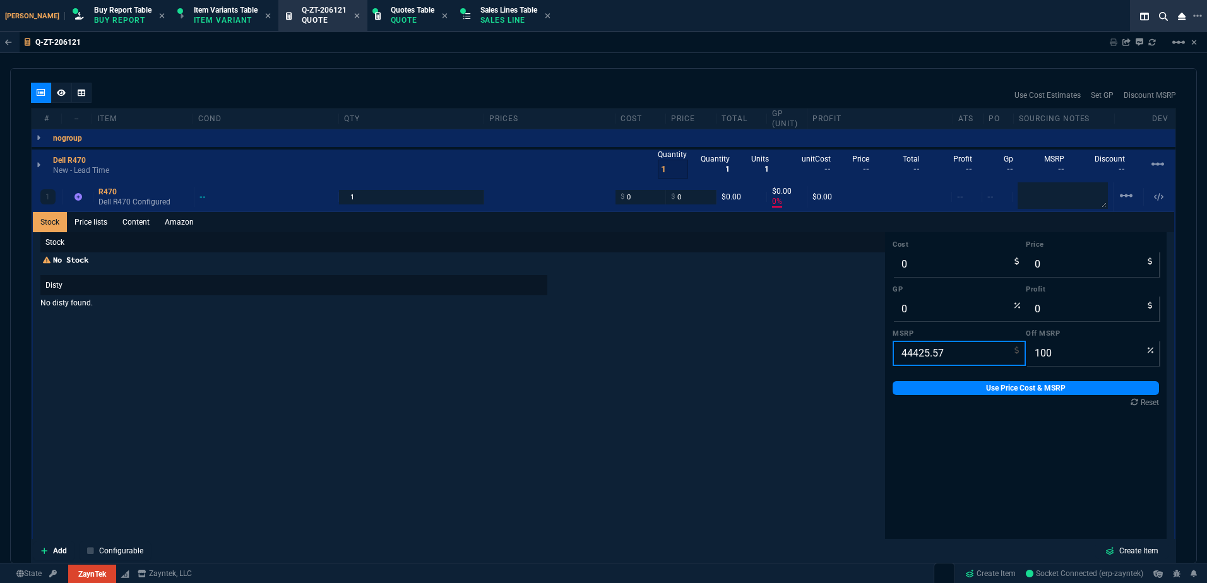
type input "44425.57"
drag, startPoint x: 925, startPoint y: 256, endPoint x: 971, endPoint y: 340, distance: 95.5
click at [925, 256] on input "0" at bounding box center [959, 264] width 133 height 25
paste input "12280.27"
type input "12280.27"
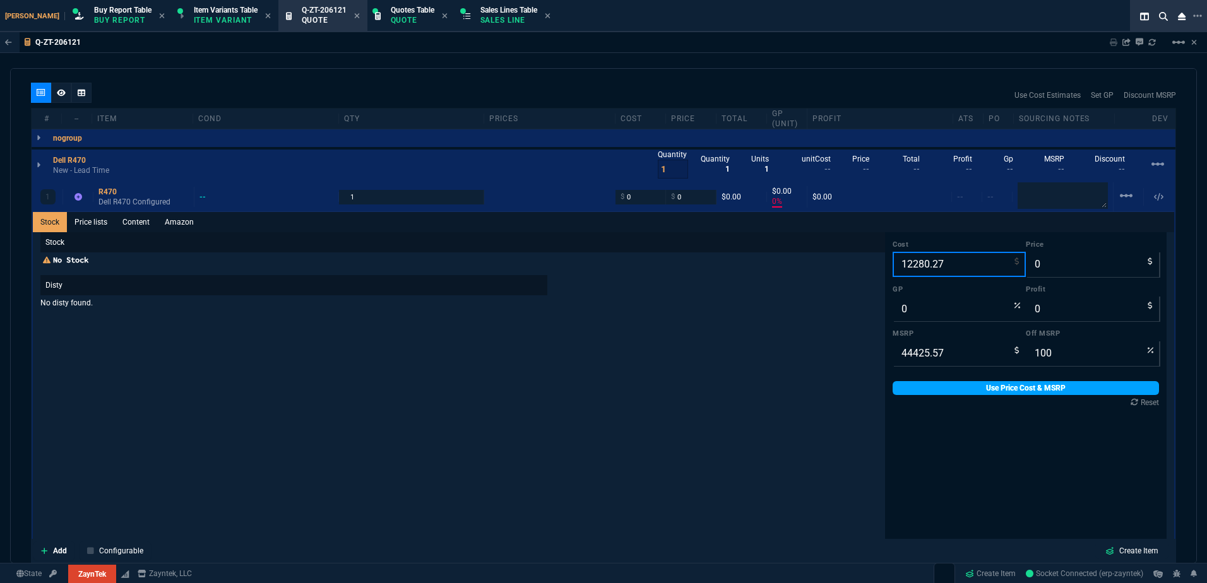
type input "-100"
type input "-12280"
type input "12280.27"
click at [986, 393] on link "Use Price Cost & MSRP" at bounding box center [1026, 388] width 266 height 14
type input "12280.27"
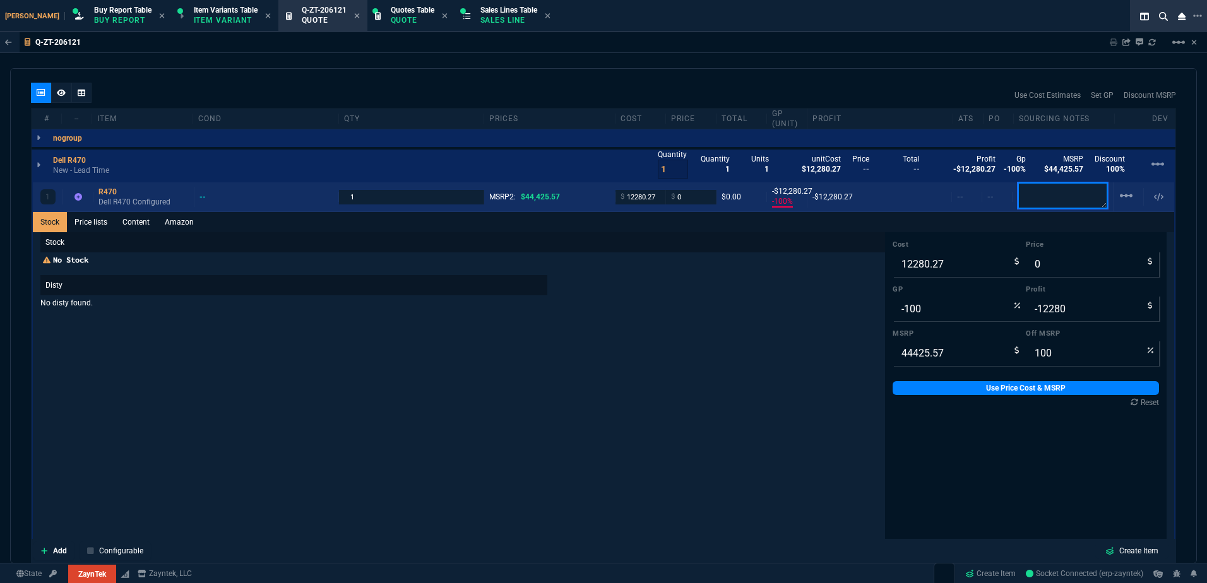
click at [1054, 189] on textarea at bounding box center [1063, 195] width 90 height 27
paste textarea "Arrow Quote#: SWS16136720-V0"
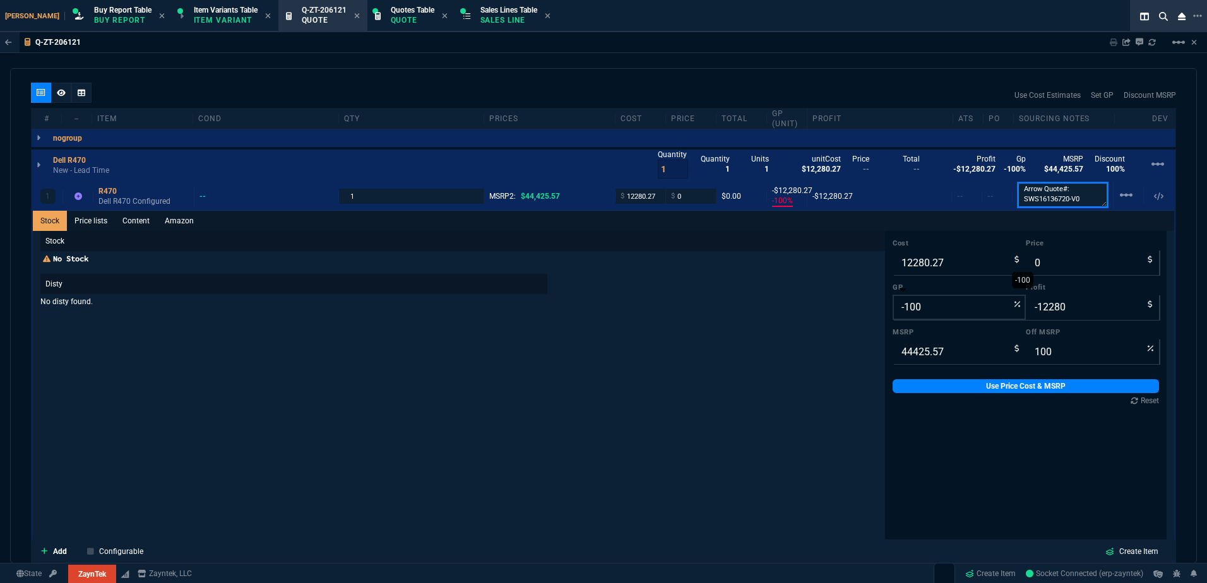
scroll to position [1, 0]
type textarea "Arrow Quote#: SWS16136720-V0"
click at [929, 307] on input "-100" at bounding box center [959, 307] width 133 height 25
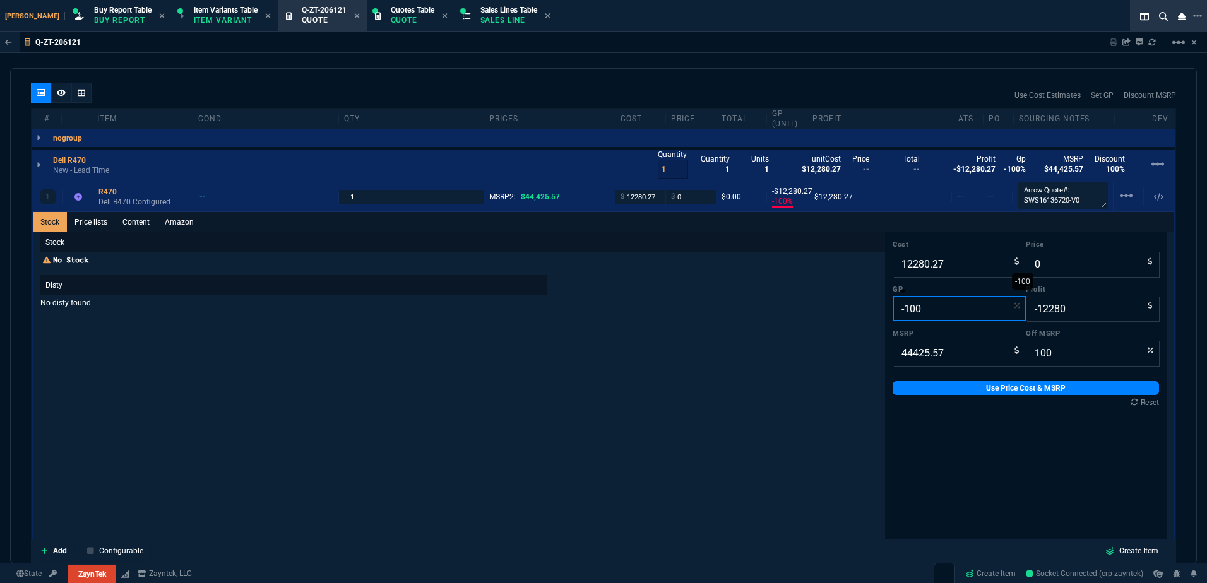
scroll to position [0, 0]
click at [1068, 350] on input "100" at bounding box center [1092, 353] width 133 height 25
type input "7"
type input "41315.780099999996"
type input "72"
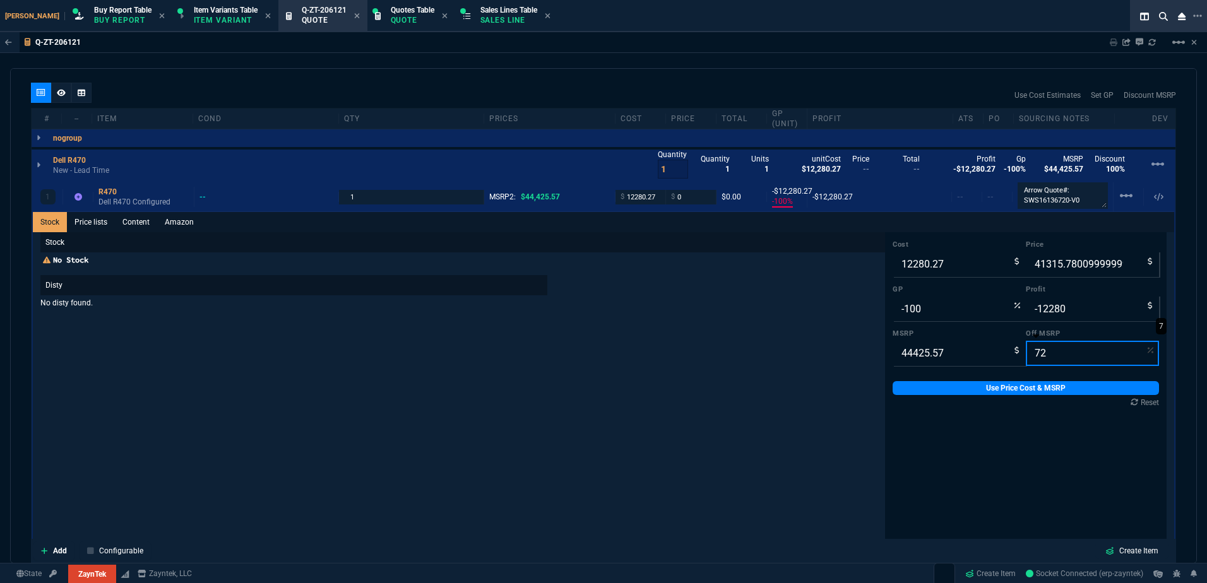
type input "12439.159600000003"
type input "1"
type input "159"
click at [1057, 350] on input "72" at bounding box center [1092, 353] width 133 height 25
click at [946, 313] on input "1" at bounding box center [959, 308] width 133 height 25
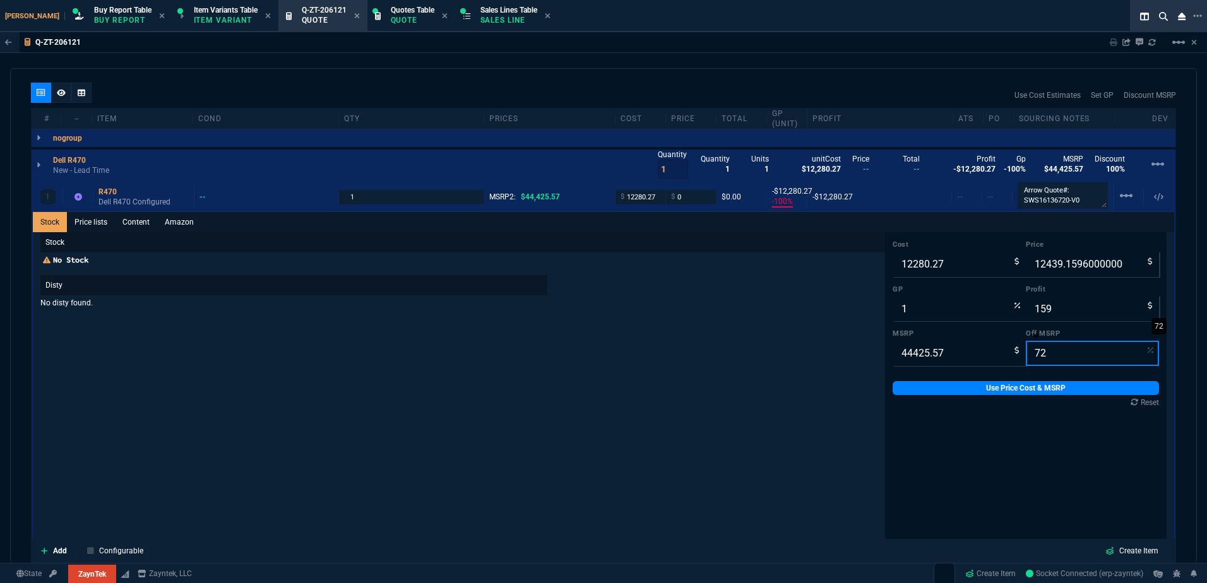
click at [1052, 345] on input "72" at bounding box center [1092, 353] width 133 height 25
type input "6"
type input "41760.0358"
type input "71"
type input "29480"
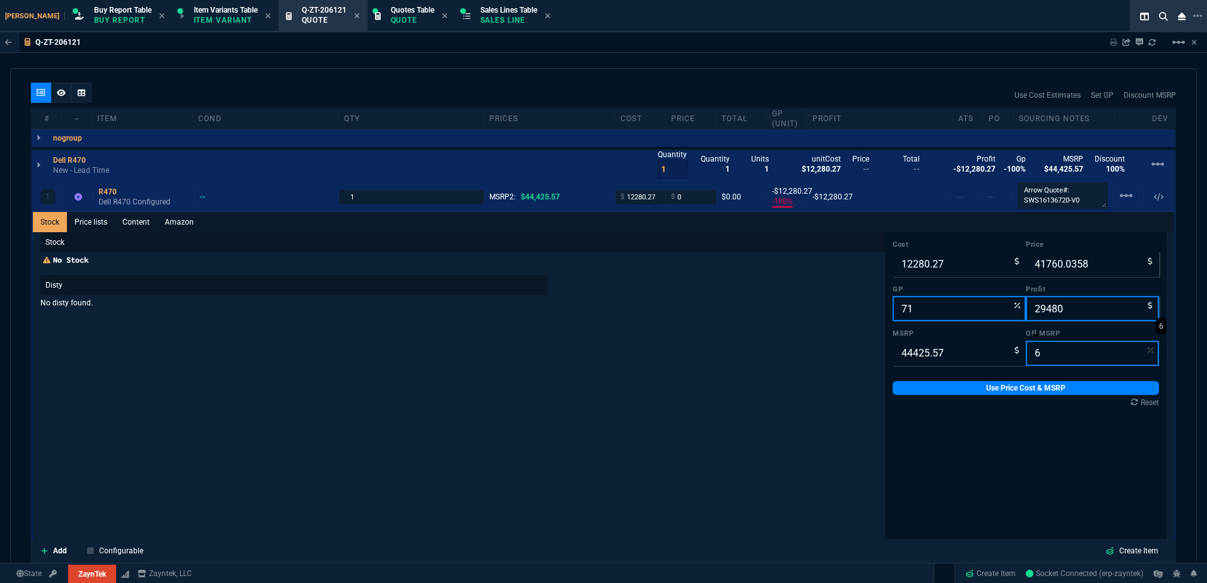
type input "60"
type input "17770.228"
type input "31"
type input "5490"
click at [1052, 346] on input "60" at bounding box center [1092, 353] width 133 height 25
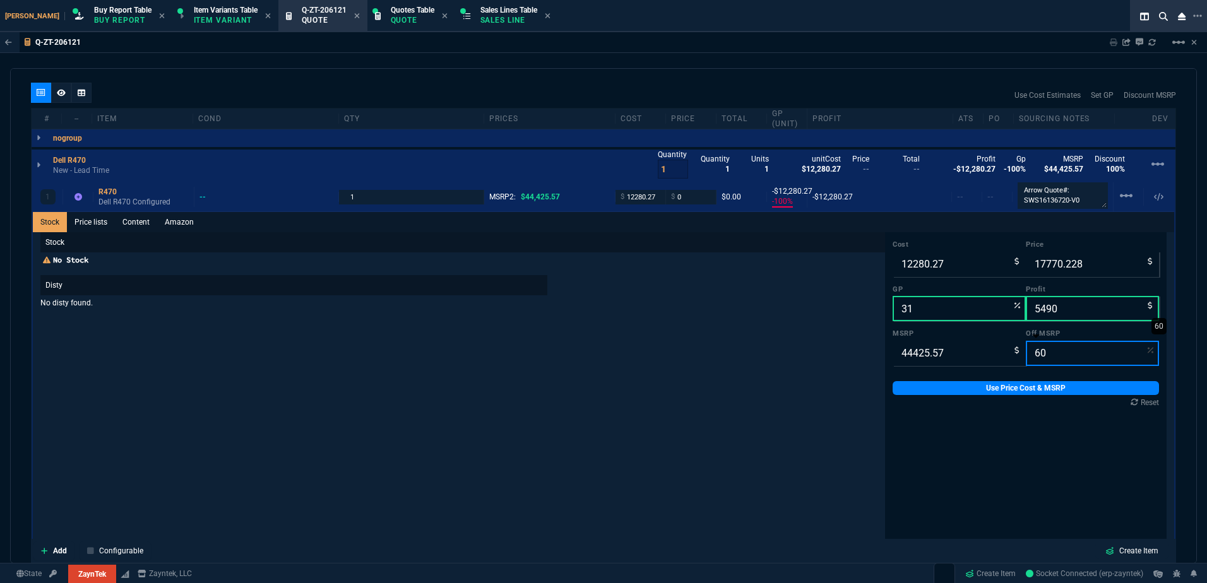
type input "4"
type input "42648.5472"
type input "71"
type input "30368"
click at [1052, 346] on input "4" at bounding box center [1092, 353] width 133 height 25
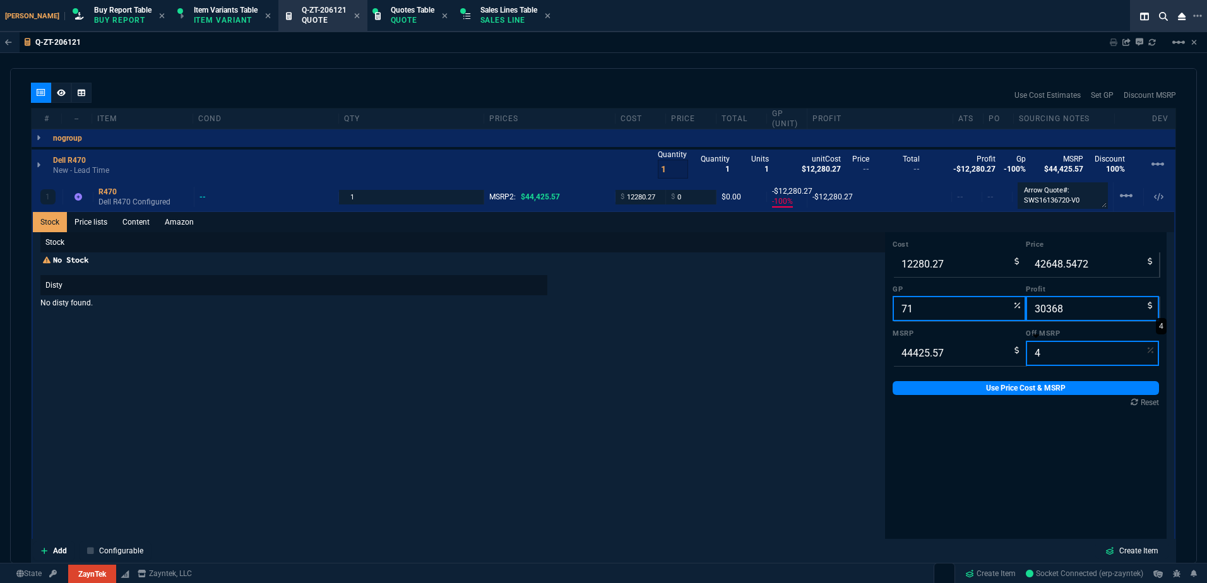
type input "6"
type input "41760.0358"
type input "64"
type input "15993.2052"
type input "23"
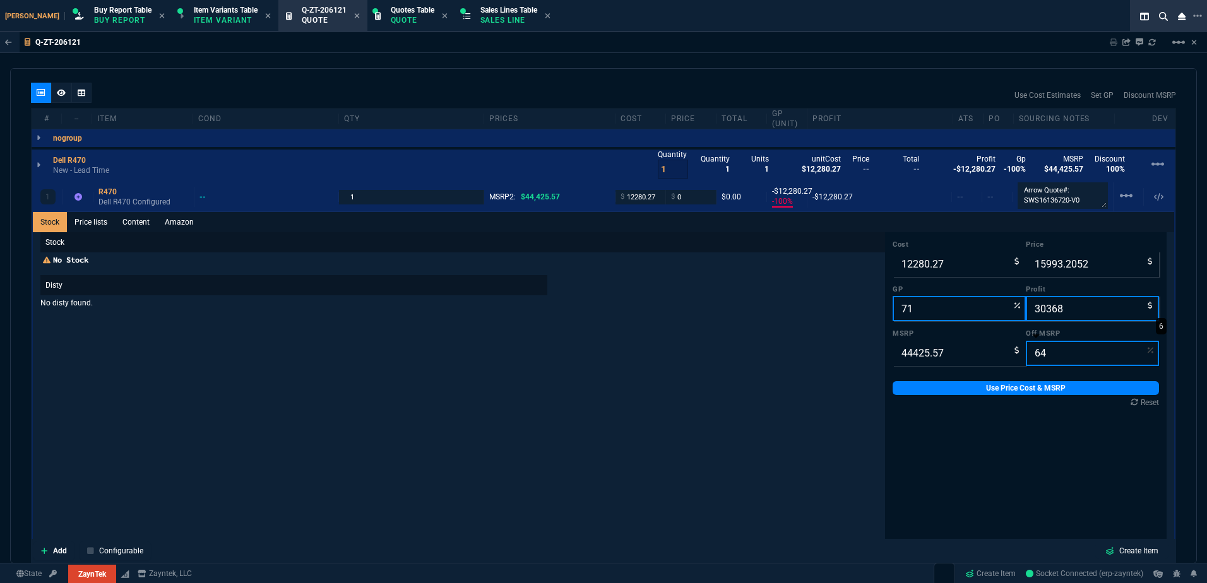
type input "3713"
type input "64"
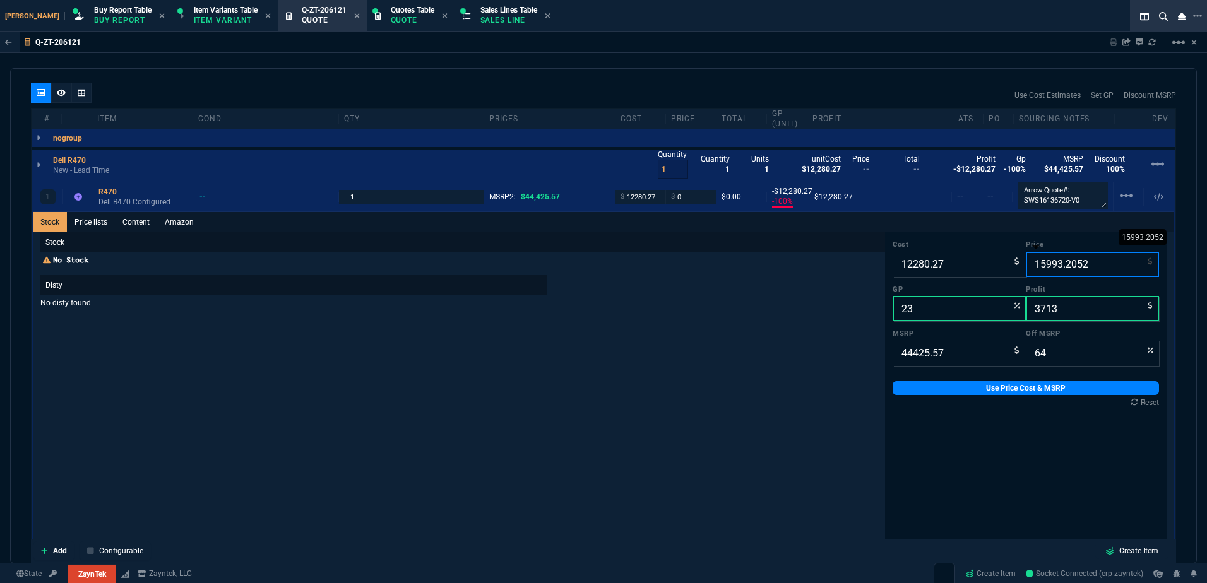
click at [1059, 275] on input "15993.2052" at bounding box center [1092, 264] width 133 height 25
type input "15"
type input "-81768"
type input "-12265"
type input "100"
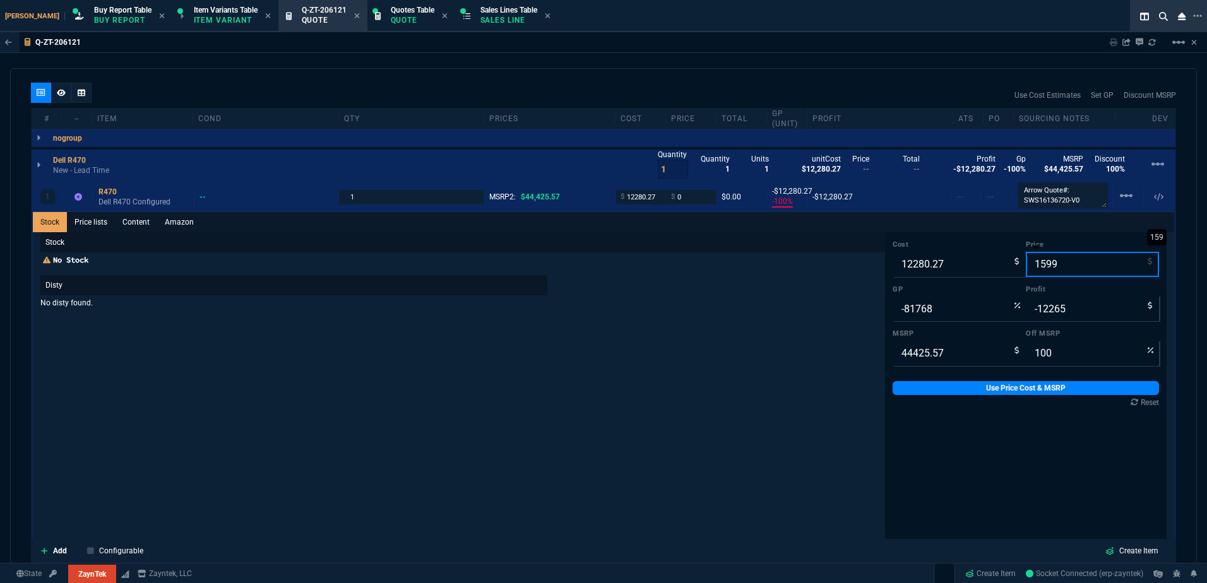
type input "15995"
type input "23"
type input "3715"
type input "64"
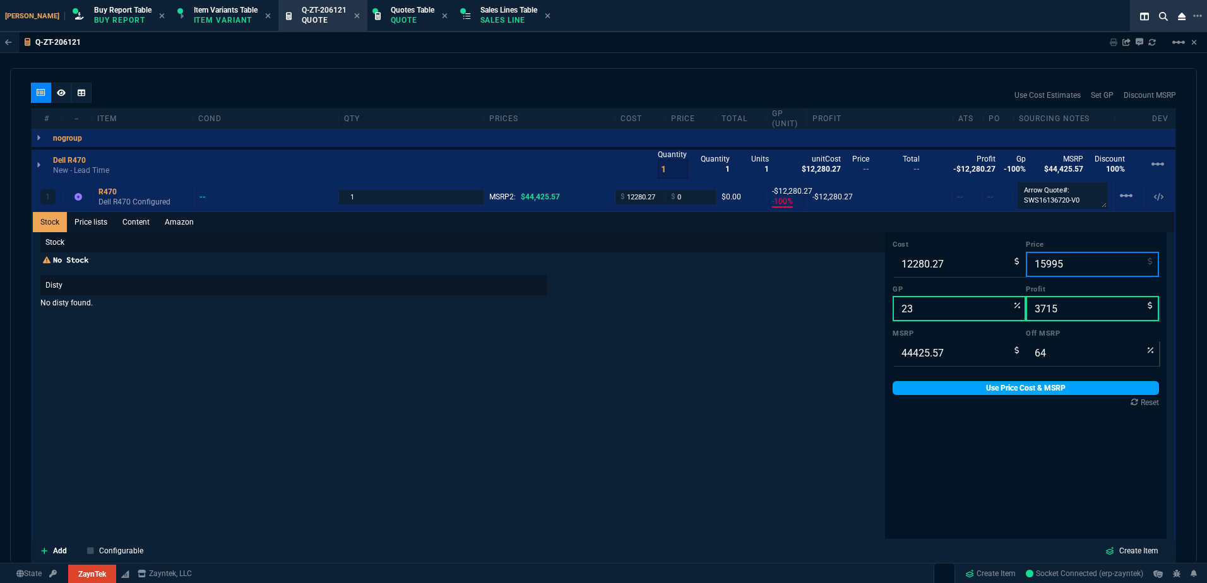
type input "15995"
click at [1048, 385] on link "Use Price Cost & MSRP" at bounding box center [1026, 388] width 266 height 14
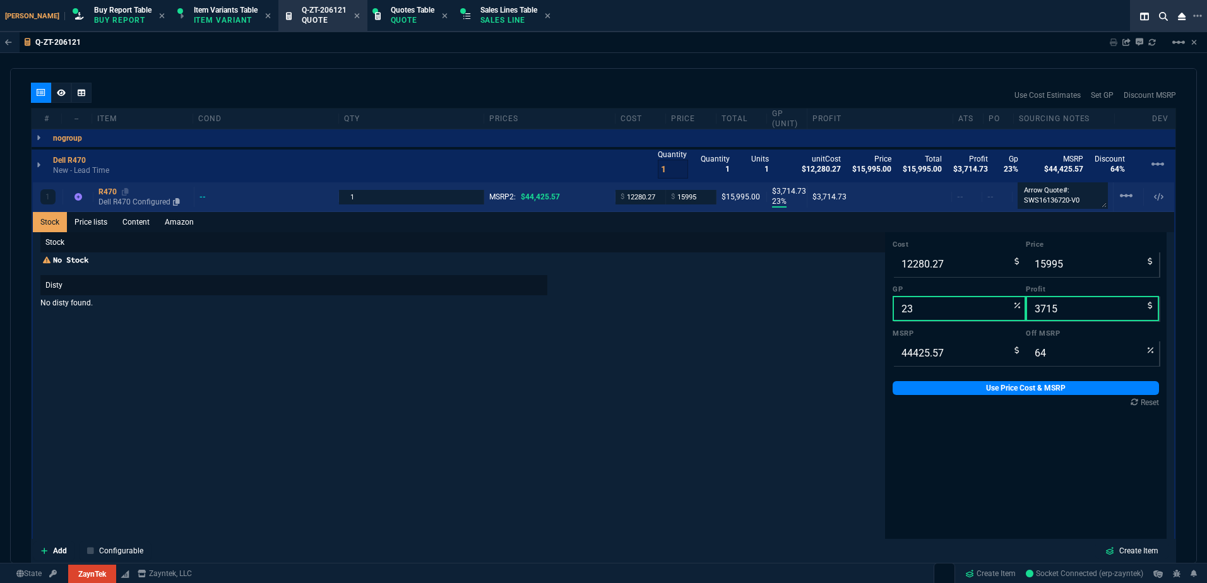
click at [168, 202] on p "Dell R470 Configured" at bounding box center [143, 202] width 90 height 10
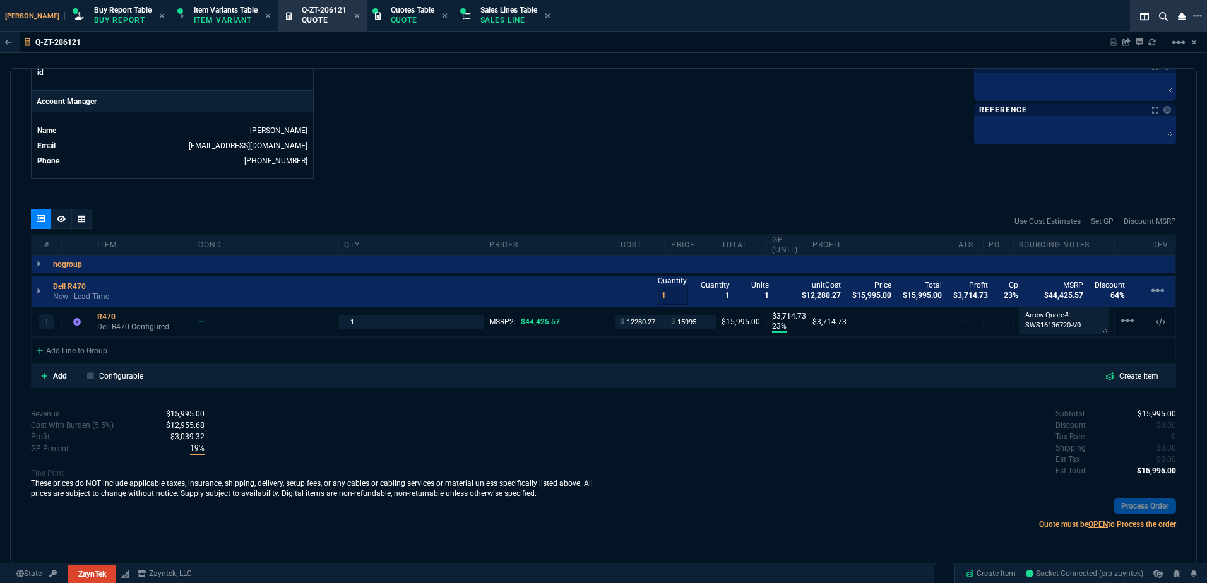
scroll to position [590, 0]
click at [699, 323] on input "15995" at bounding box center [691, 322] width 40 height 15
type input "14995"
click at [685, 380] on div "Add Configurable Create Item" at bounding box center [603, 376] width 1140 height 19
type input "14995"
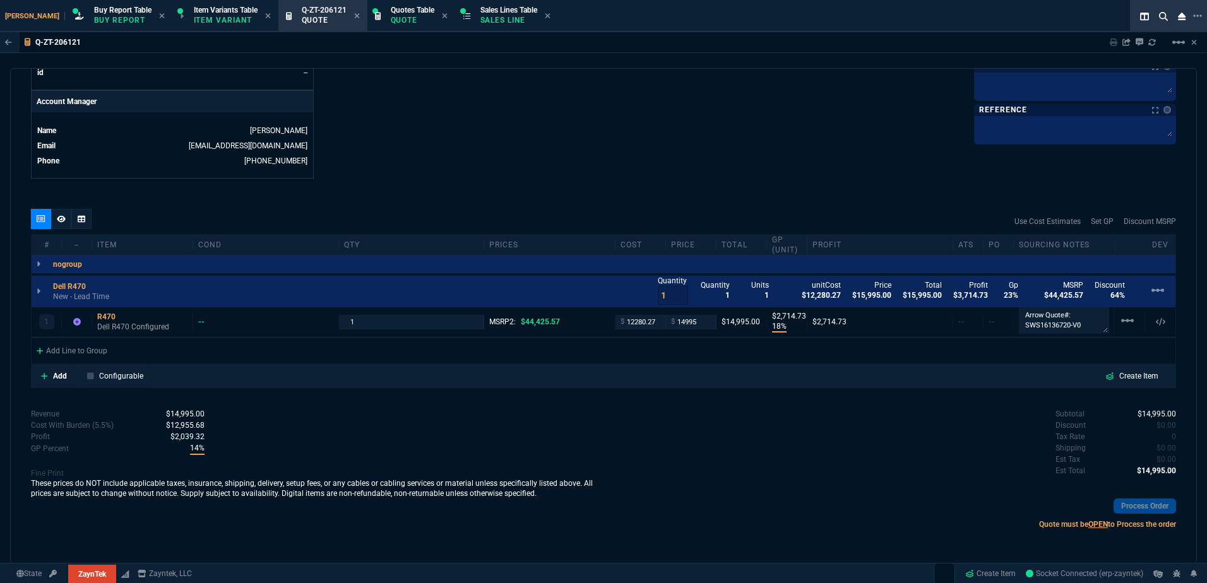
type input "18"
type input "2715"
type input "66"
click at [136, 330] on p "Dell R470 Configured" at bounding box center [142, 327] width 90 height 10
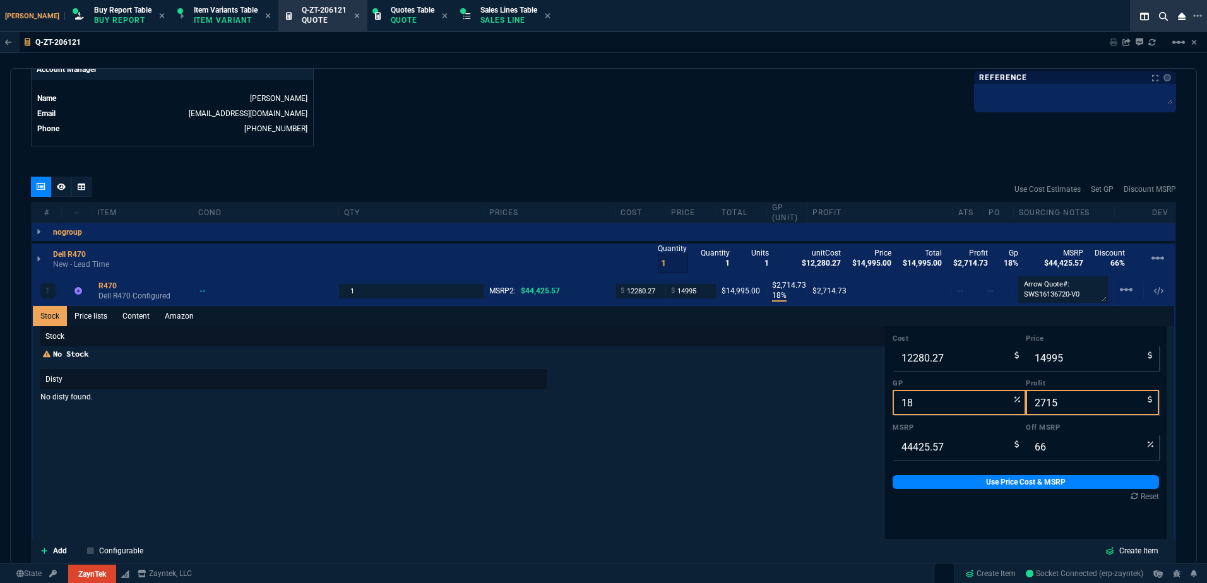
scroll to position [653, 0]
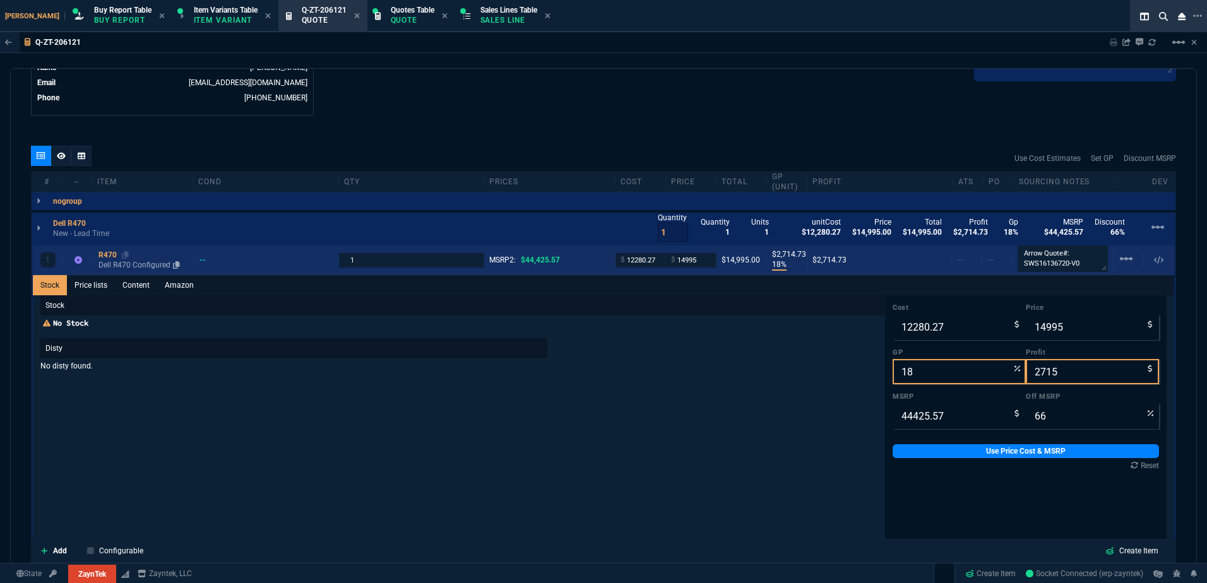
click at [118, 262] on p "Dell R470 Configured" at bounding box center [143, 265] width 90 height 10
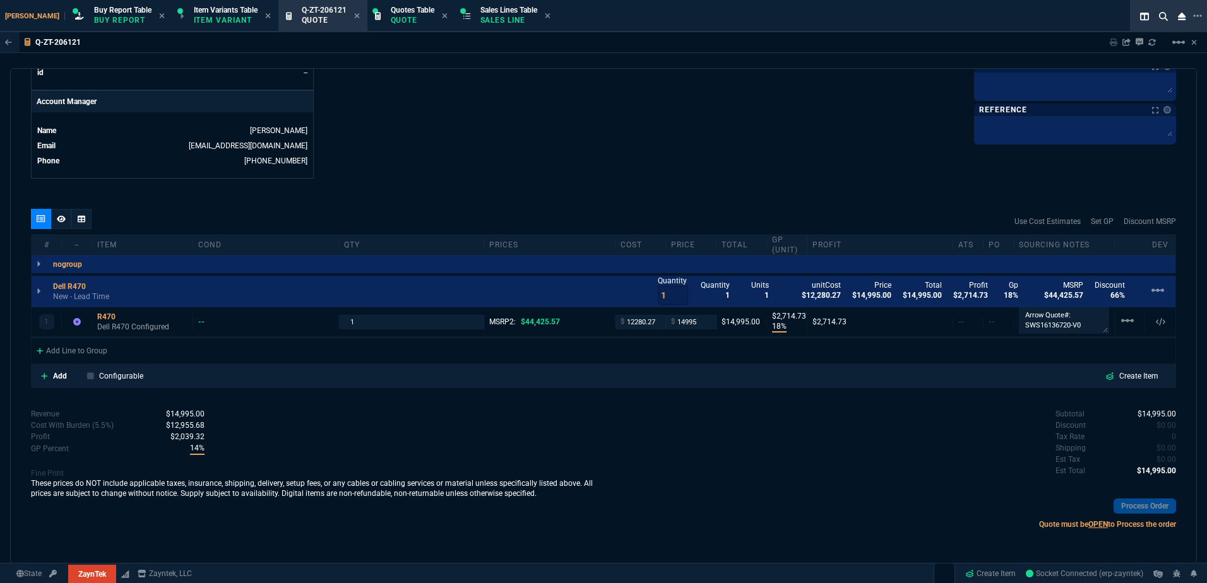
scroll to position [590, 0]
click at [106, 321] on div "R470" at bounding box center [142, 317] width 90 height 10
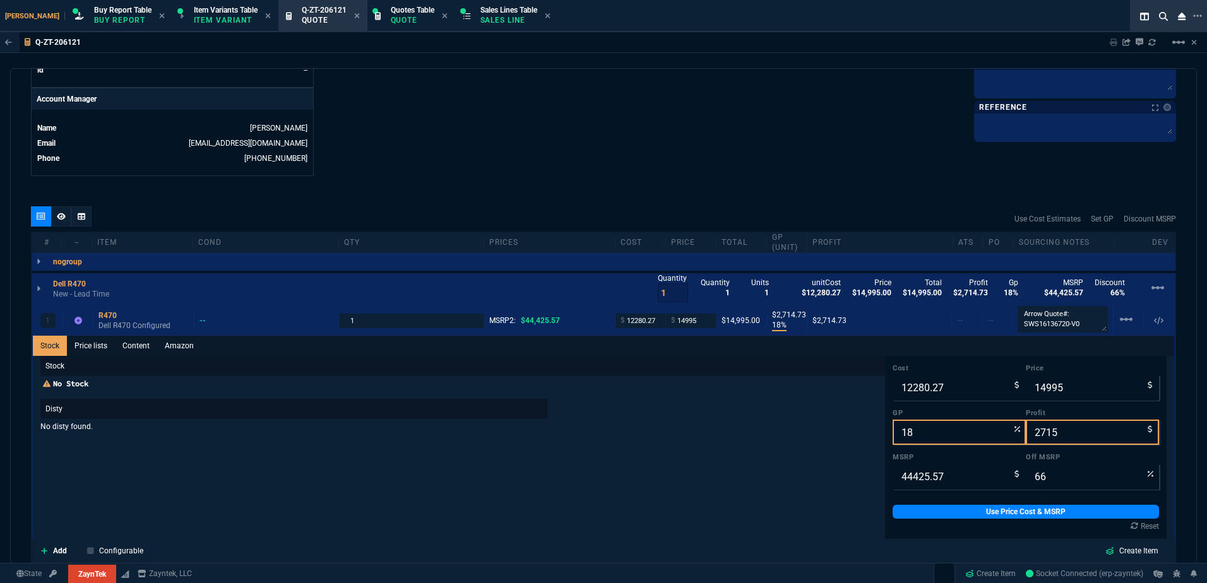
scroll to position [653, 0]
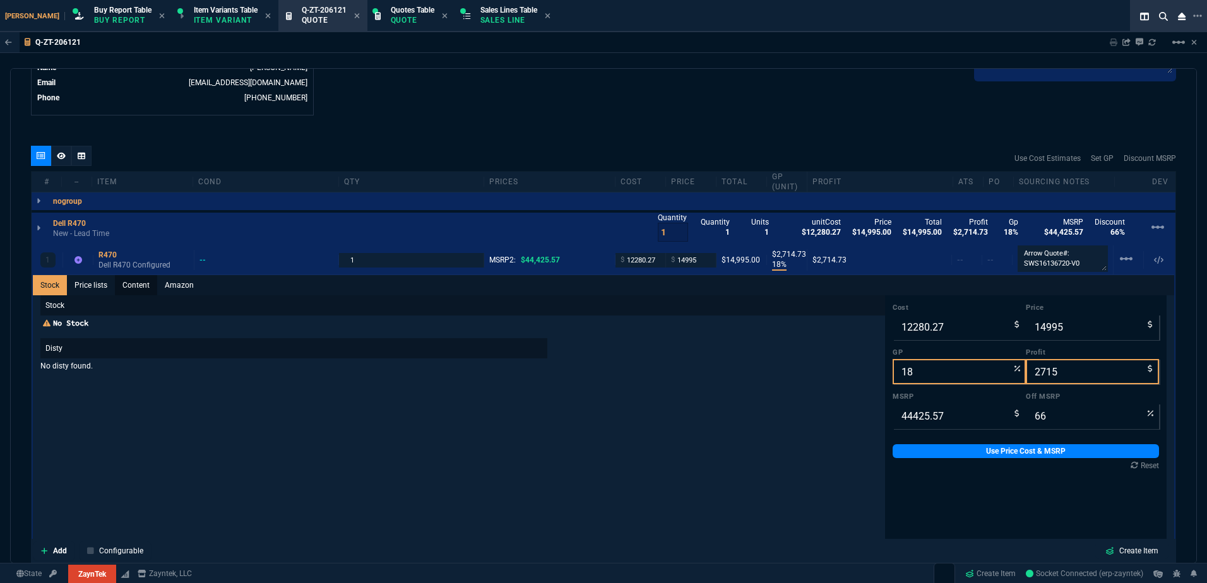
click at [121, 286] on link "Content" at bounding box center [136, 285] width 42 height 20
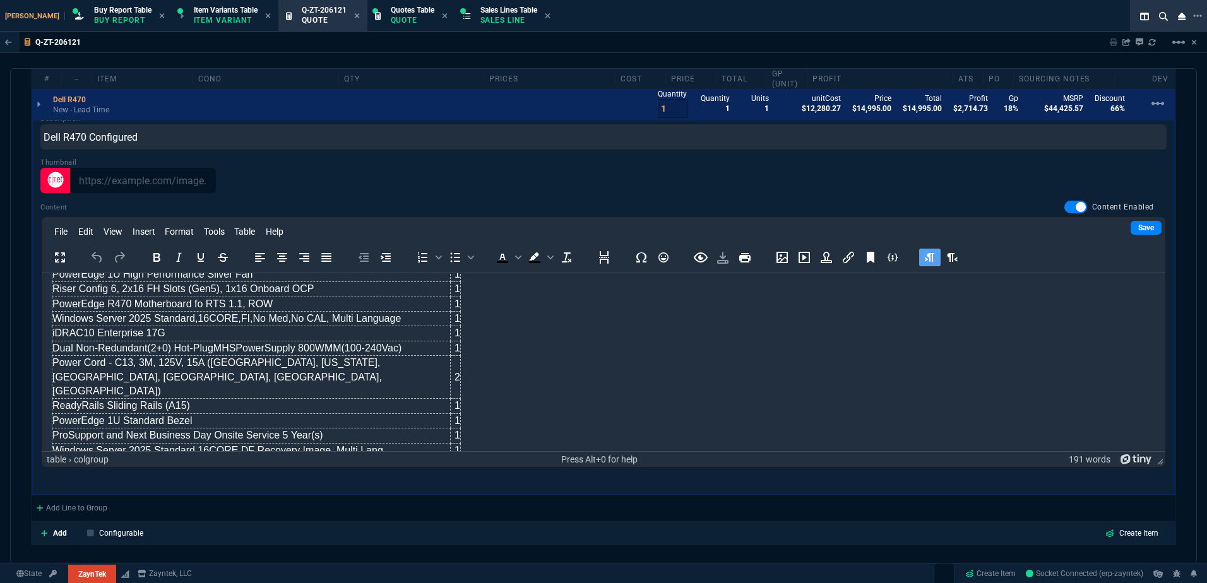
scroll to position [181, 0]
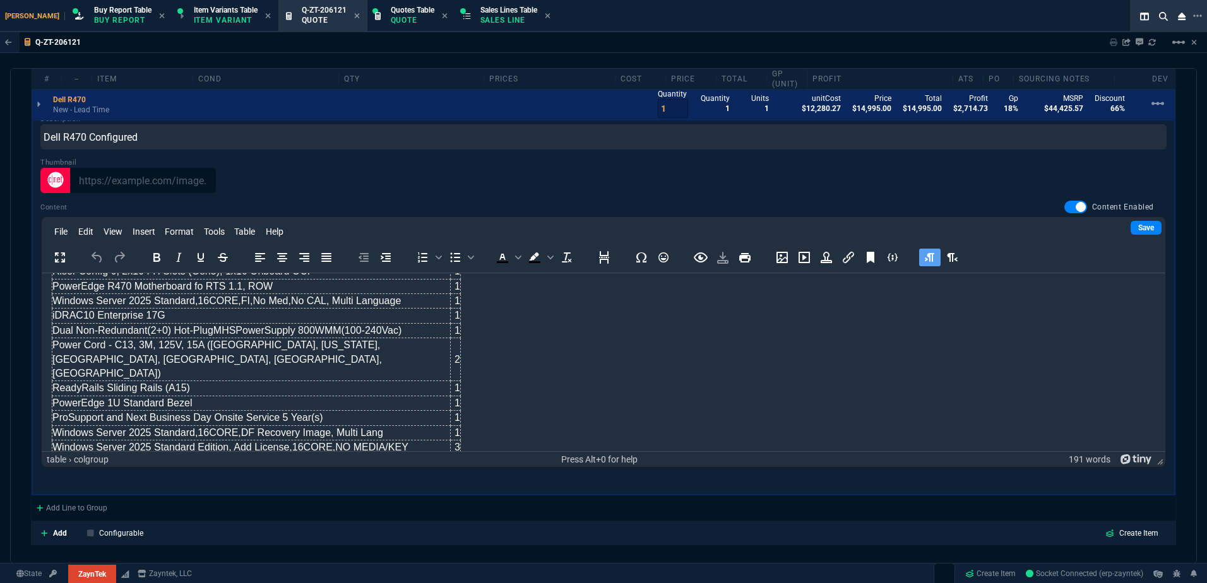
click at [280, 411] on td "ProSupport and Next Business Day Onsite Service 5 Year(s)" at bounding box center [251, 418] width 398 height 15
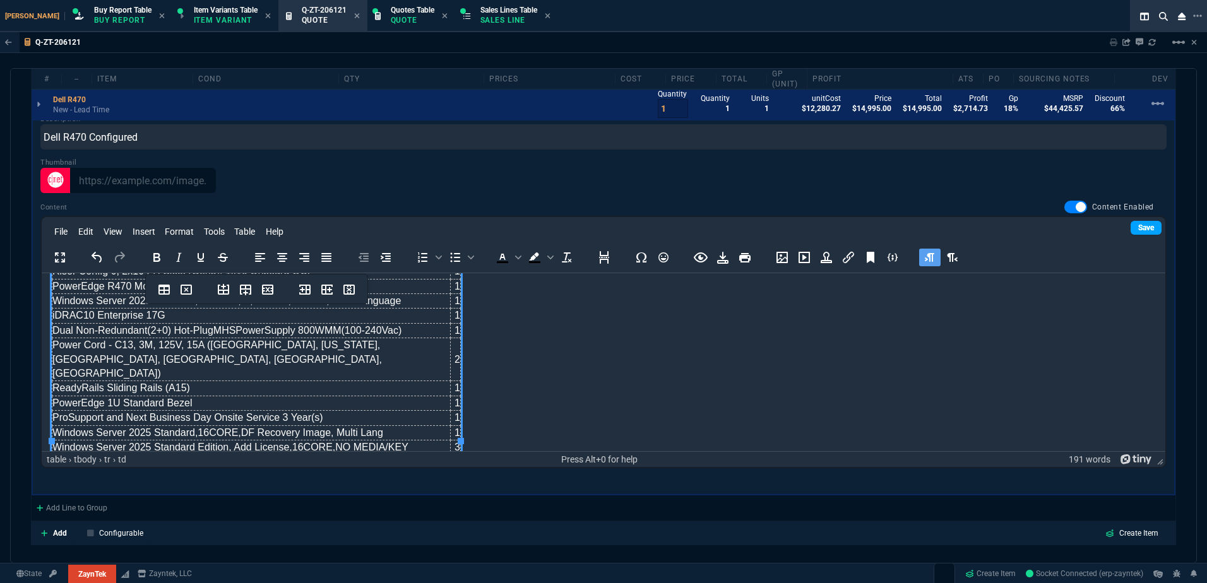
click at [1131, 231] on link "Save" at bounding box center [1146, 228] width 31 height 14
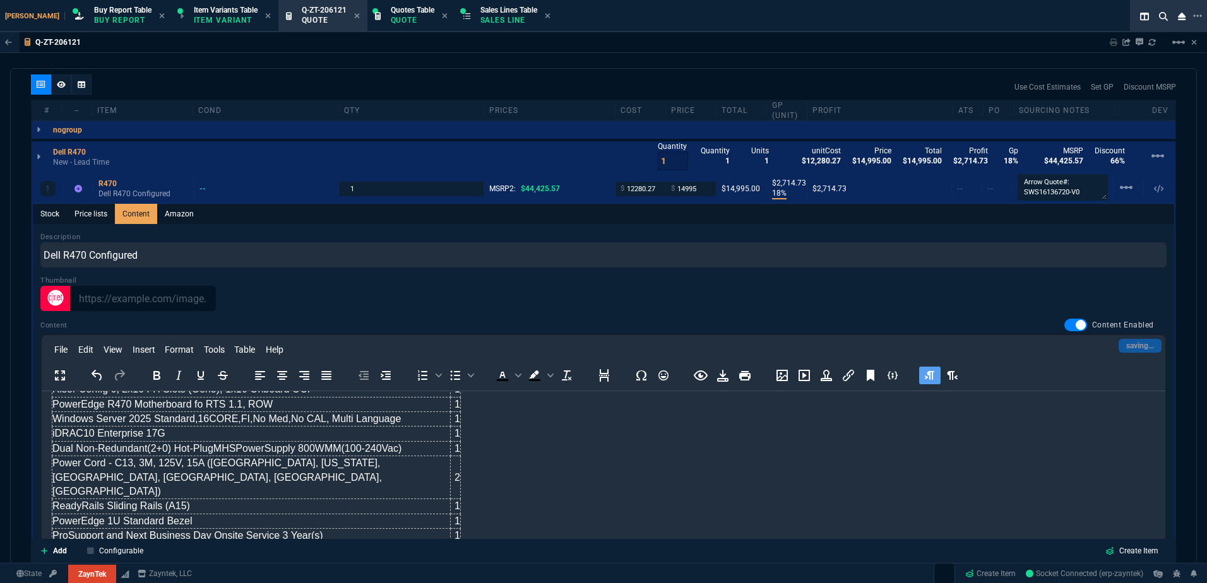
scroll to position [716, 0]
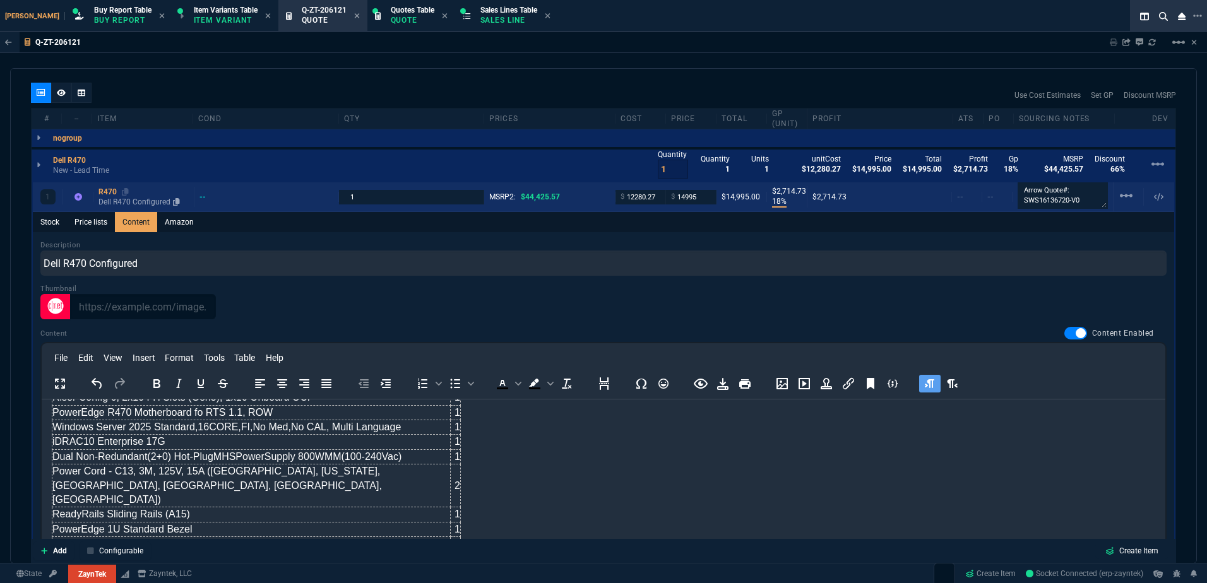
click at [113, 196] on div "R470" at bounding box center [143, 192] width 90 height 10
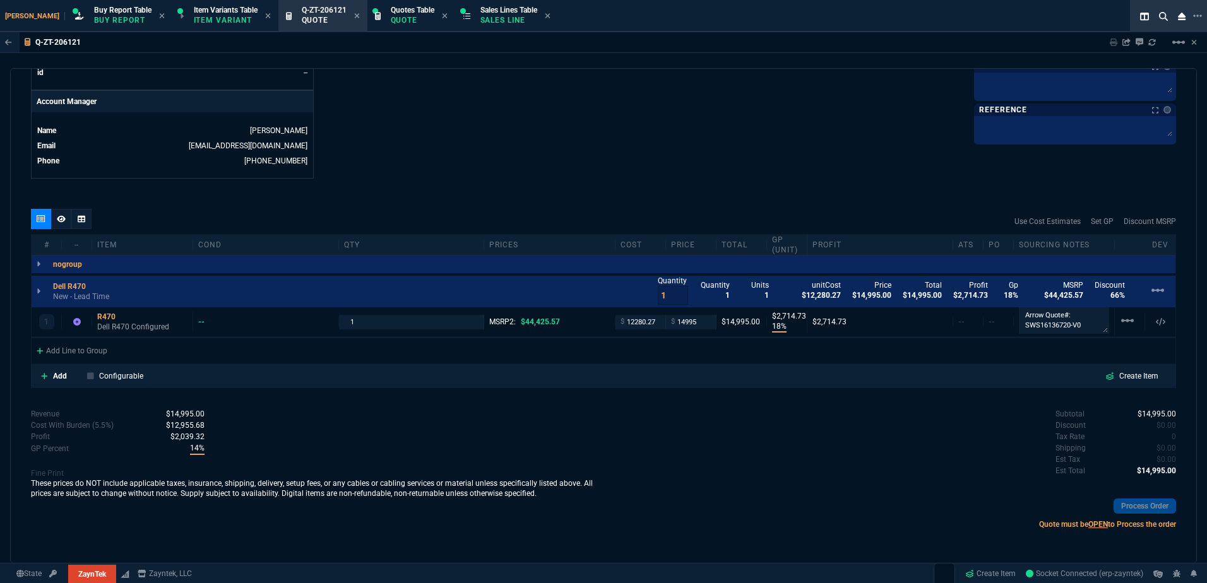
type input "18"
type input "2715"
type input "66"
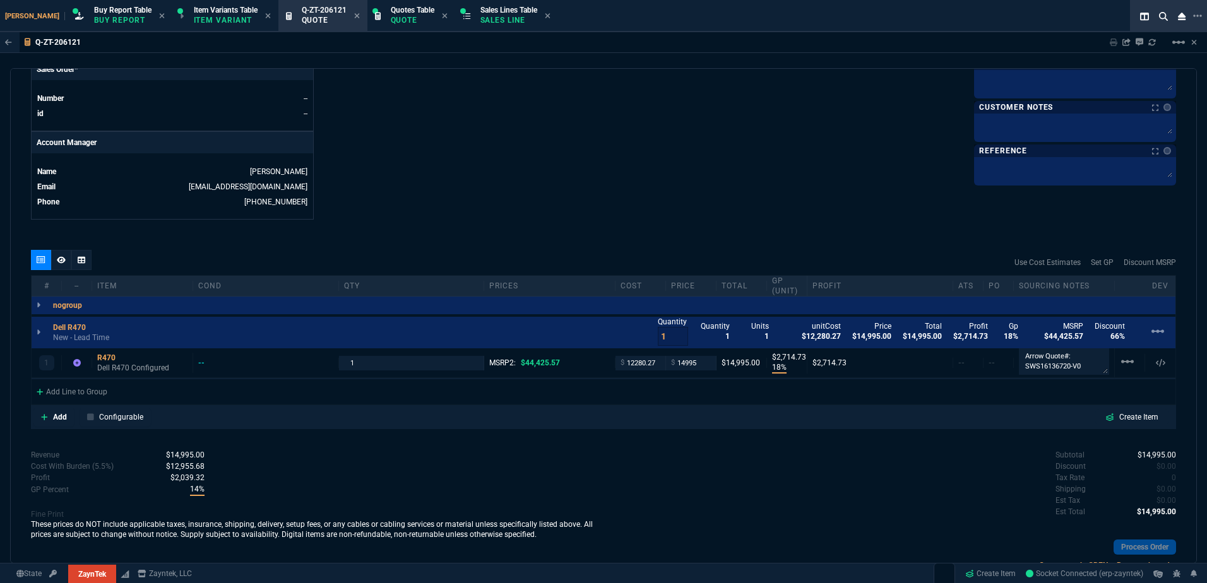
scroll to position [526, 0]
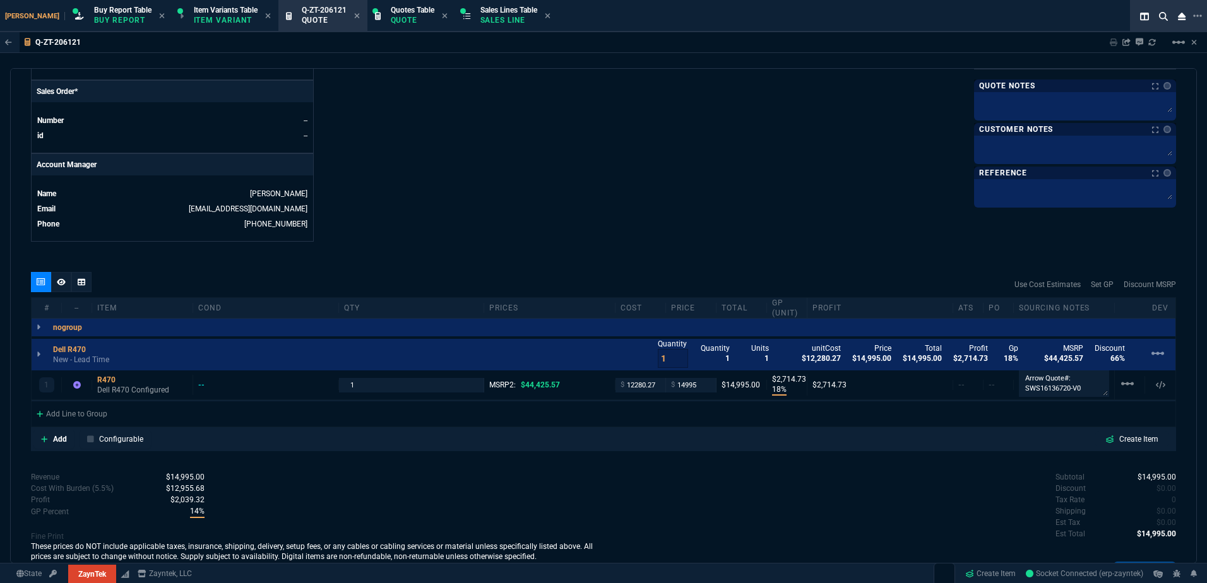
click at [62, 285] on icon at bounding box center [61, 281] width 9 height 7
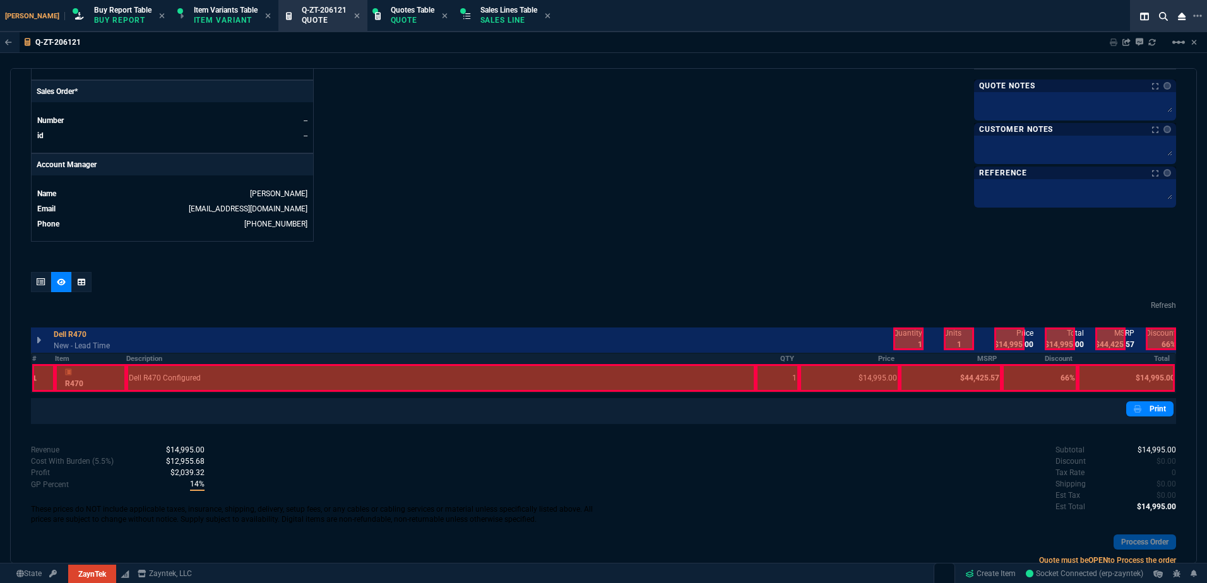
click at [907, 338] on div at bounding box center [908, 339] width 30 height 23
drag, startPoint x: 991, startPoint y: 340, endPoint x: 1002, endPoint y: 341, distance: 11.4
click at [994, 340] on div at bounding box center [1009, 339] width 30 height 23
click at [1050, 346] on div at bounding box center [1060, 339] width 30 height 23
drag, startPoint x: 1108, startPoint y: 342, endPoint x: 1147, endPoint y: 337, distance: 39.5
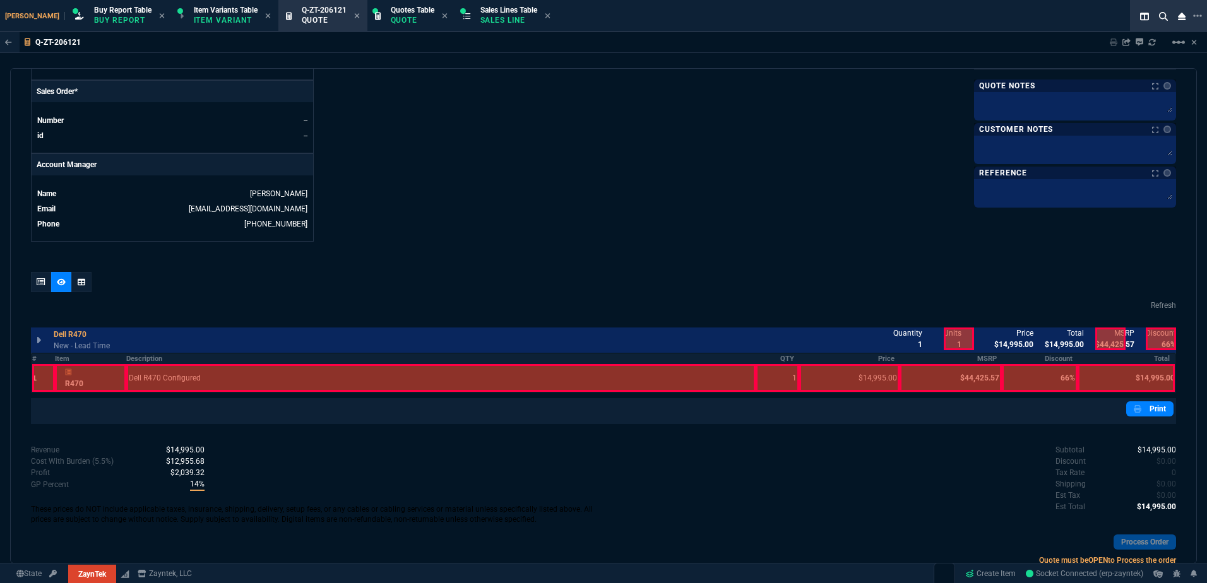
click at [1109, 342] on div at bounding box center [1110, 339] width 30 height 23
click at [1150, 336] on div at bounding box center [1161, 339] width 30 height 23
click at [47, 281] on div at bounding box center [41, 282] width 20 height 20
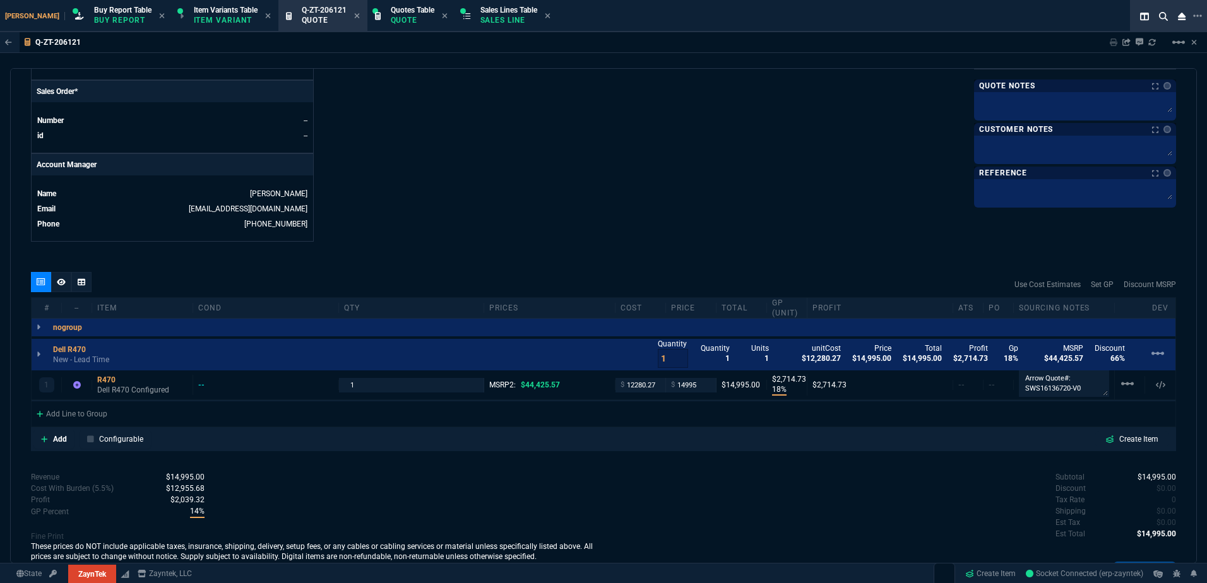
type input "66"
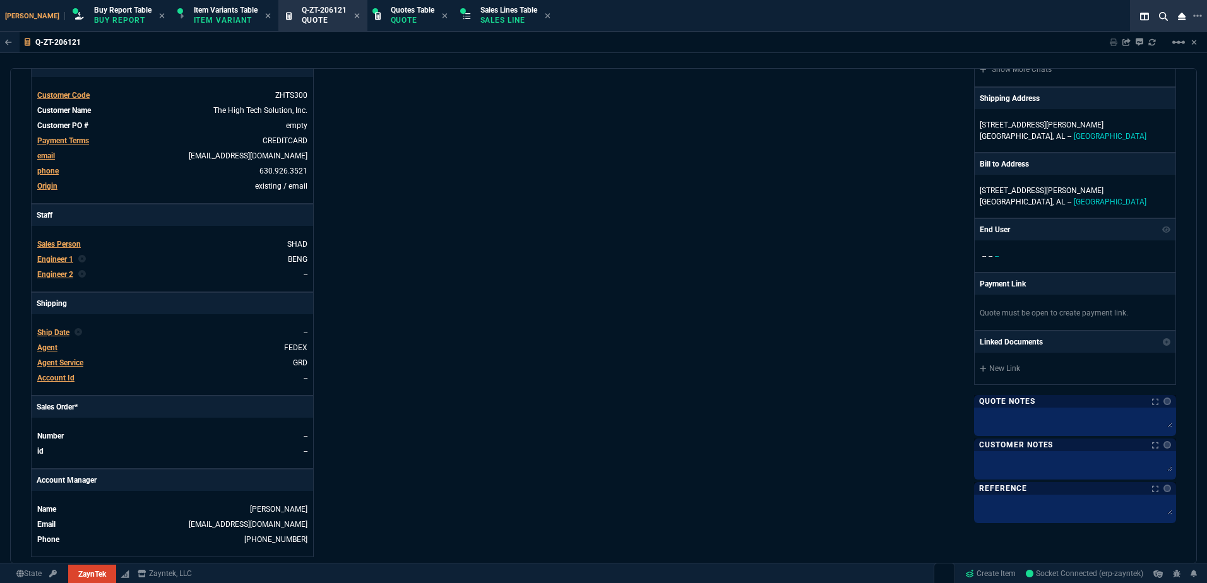
scroll to position [0, 0]
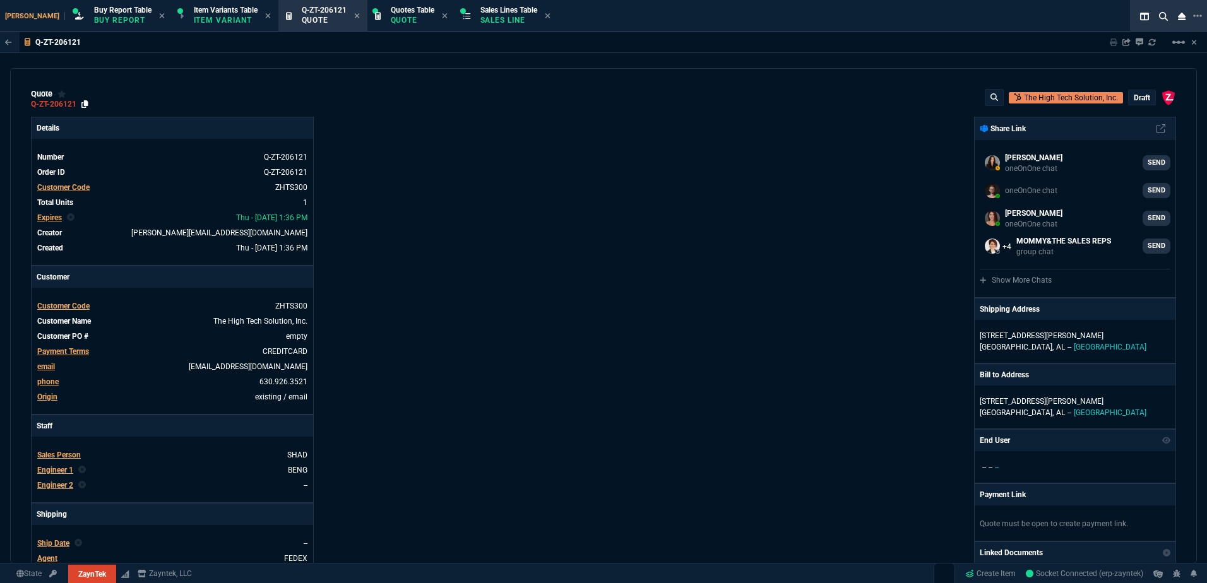
click at [85, 104] on icon at bounding box center [84, 104] width 7 height 8
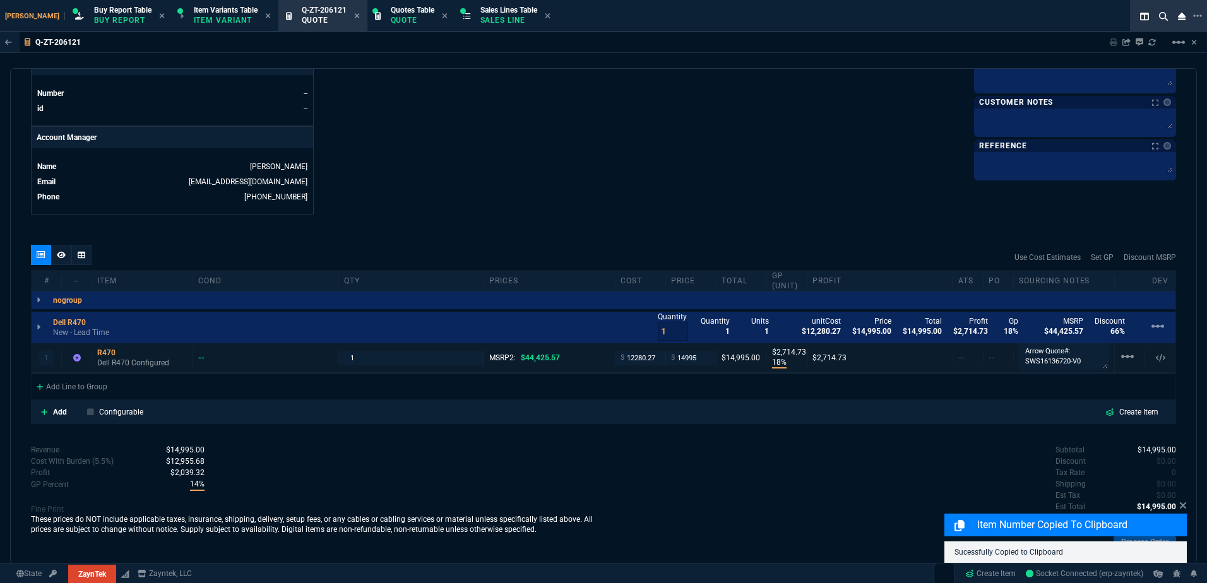
scroll to position [590, 0]
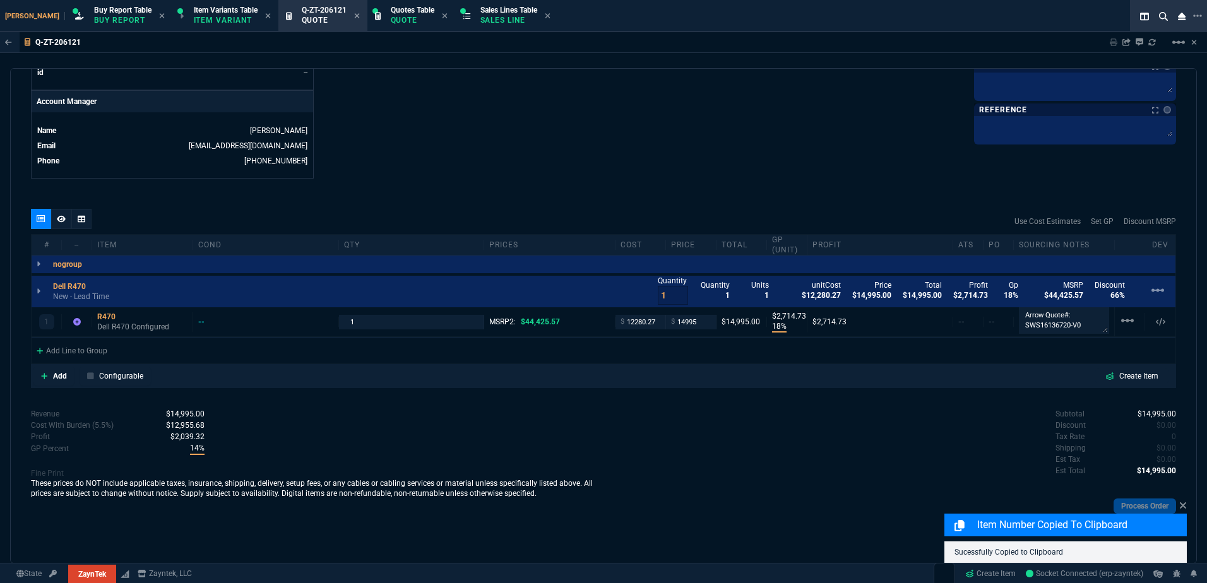
drag, startPoint x: 109, startPoint y: 297, endPoint x: 598, endPoint y: 35, distance: 554.1
click at [109, 297] on p "New - Lead Time" at bounding box center [81, 297] width 56 height 10
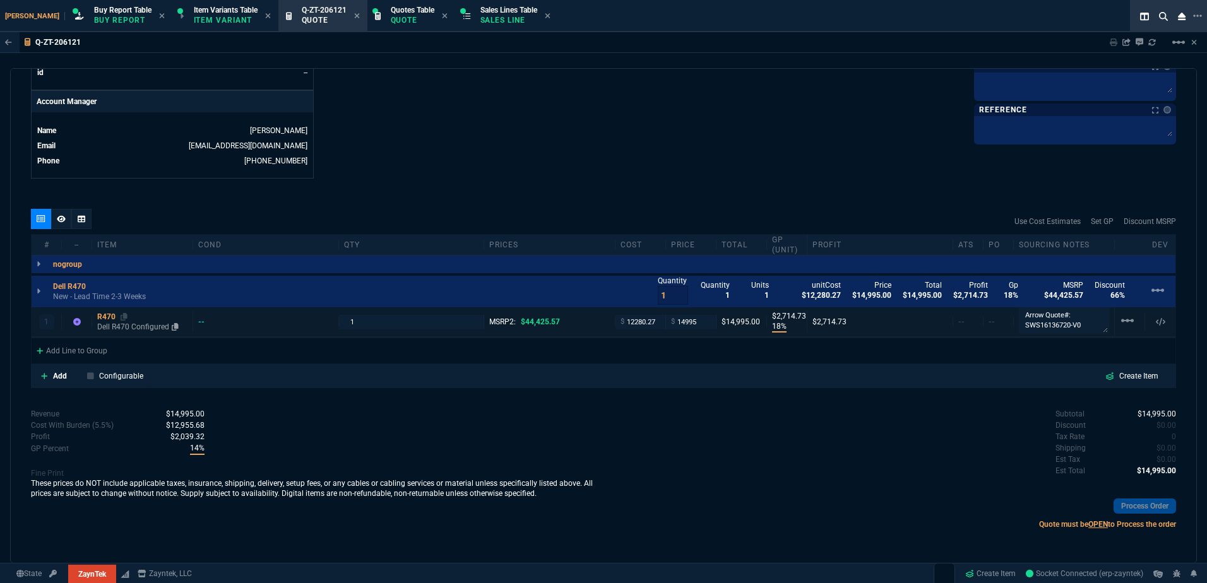
click at [121, 322] on div "R470" at bounding box center [142, 317] width 90 height 10
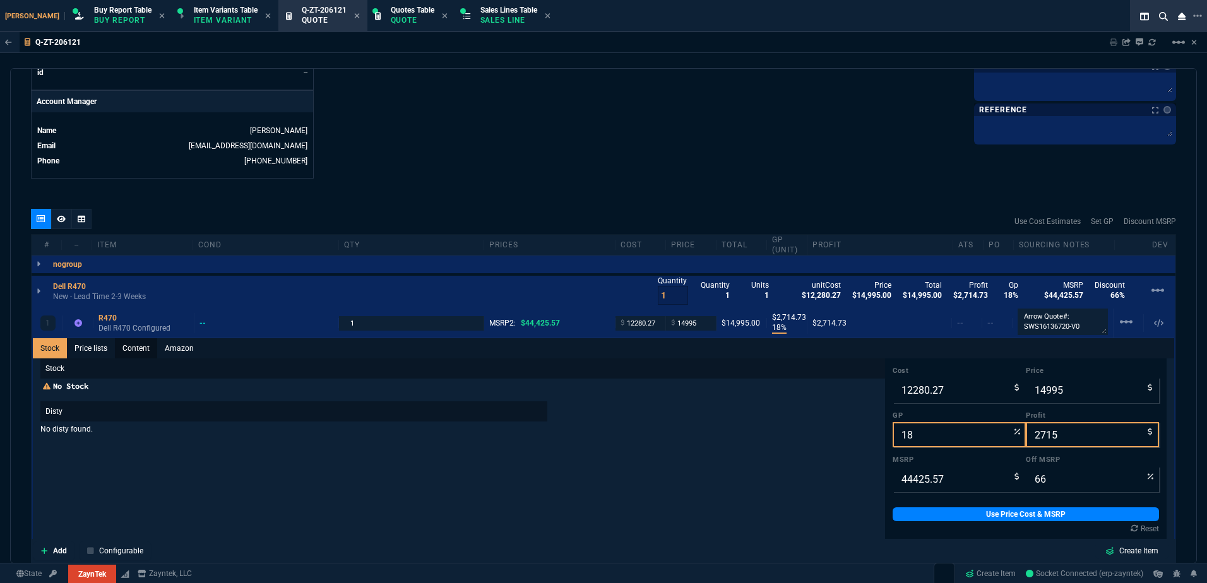
click at [133, 345] on link "Content" at bounding box center [136, 348] width 42 height 20
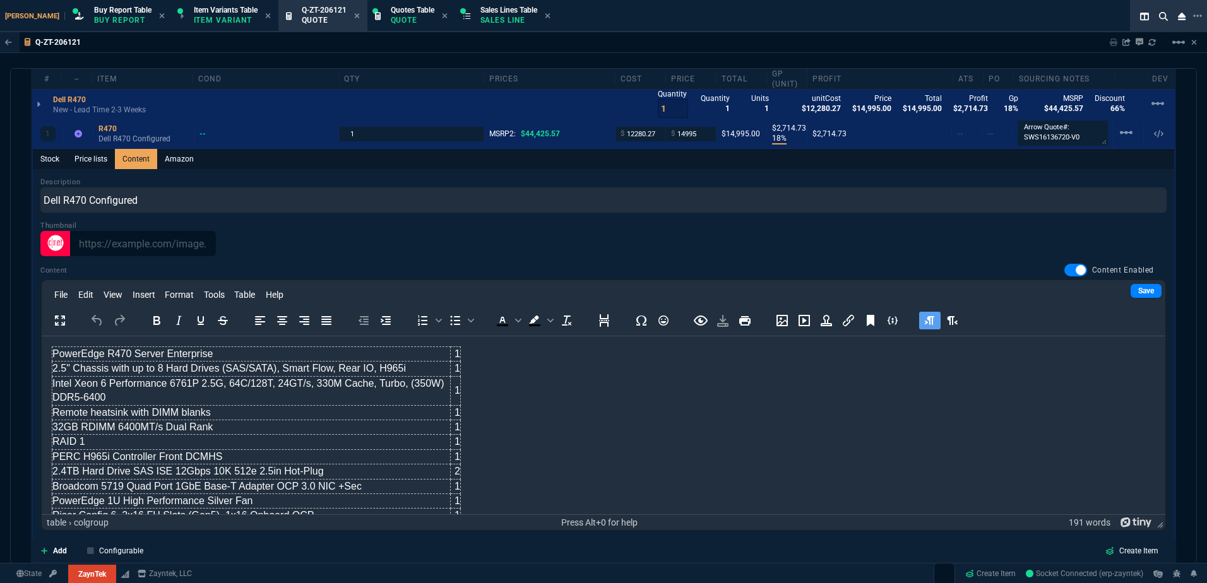
scroll to position [842, 0]
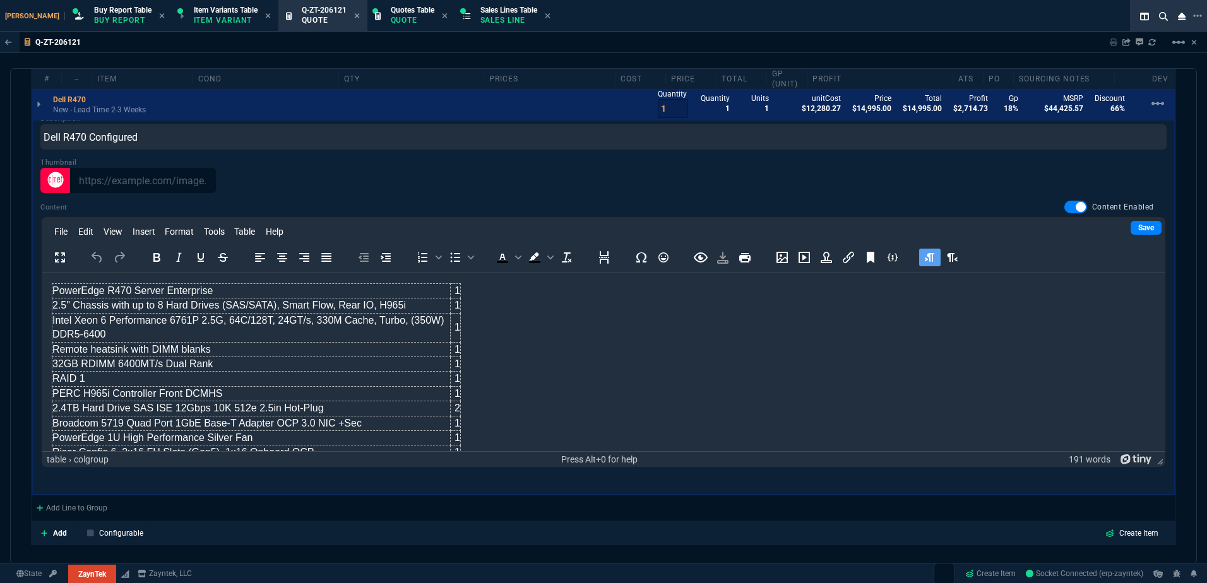
click at [174, 324] on td "Intel Xeon 6 Performance 6761P 2.5G, 64C/128T, 24GT/s, 330M Cache, Turbo, (350W…" at bounding box center [251, 327] width 398 height 29
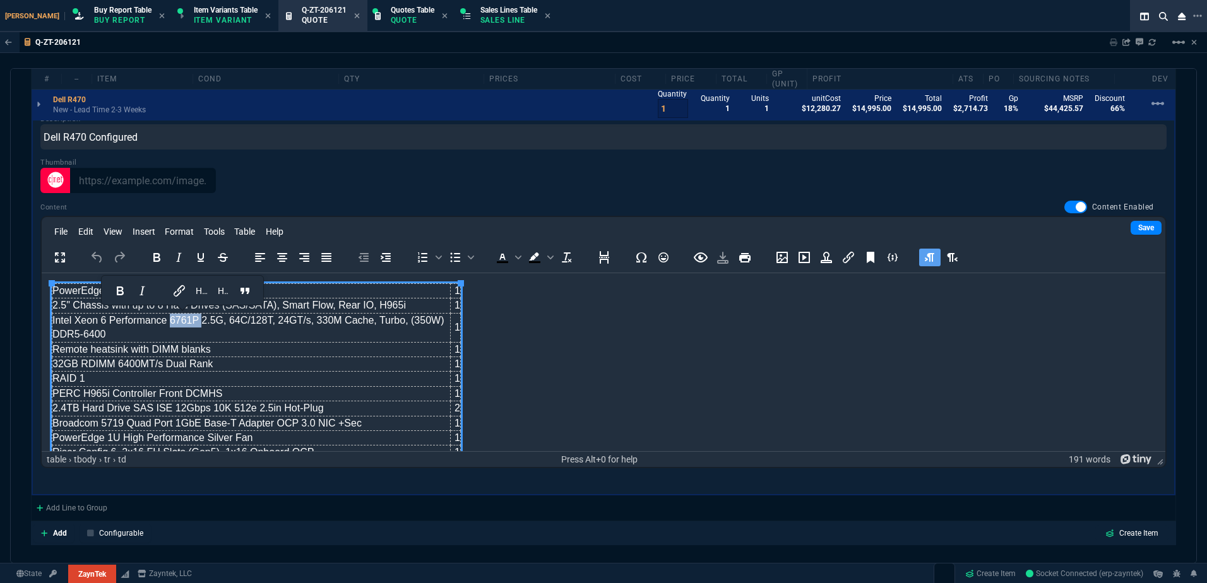
copy td "6761P"
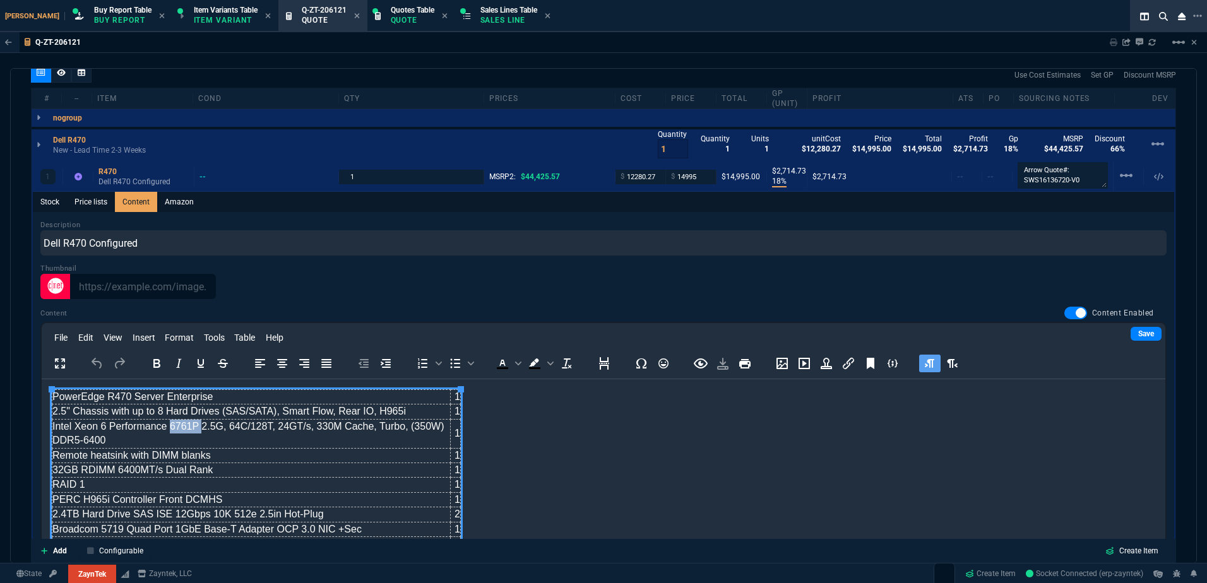
scroll to position [653, 0]
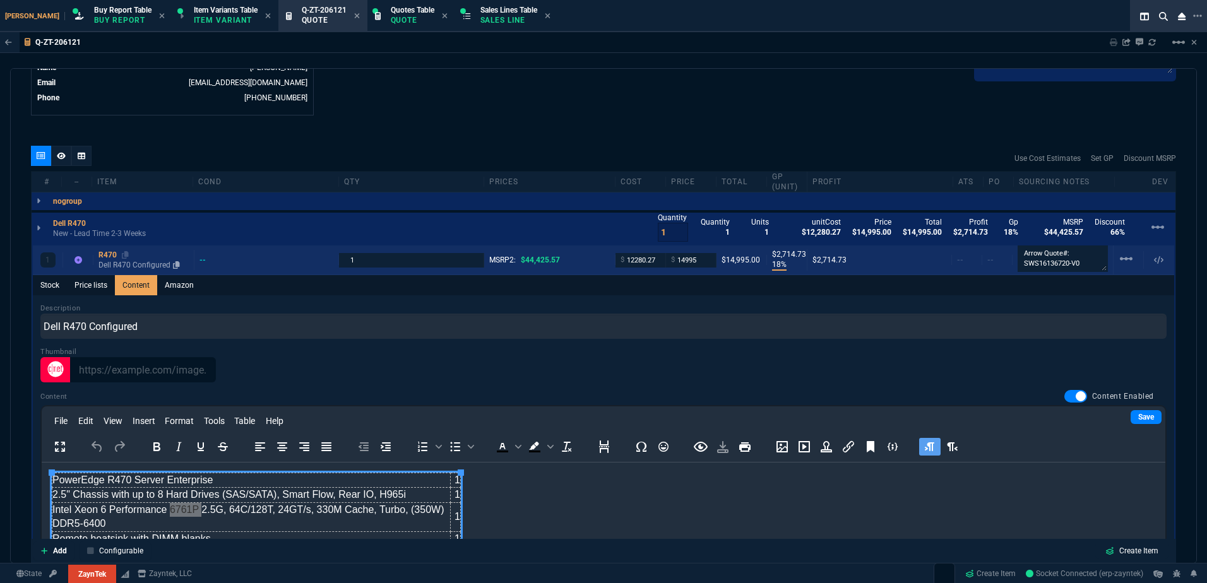
click at [105, 259] on div "R470" at bounding box center [143, 255] width 90 height 10
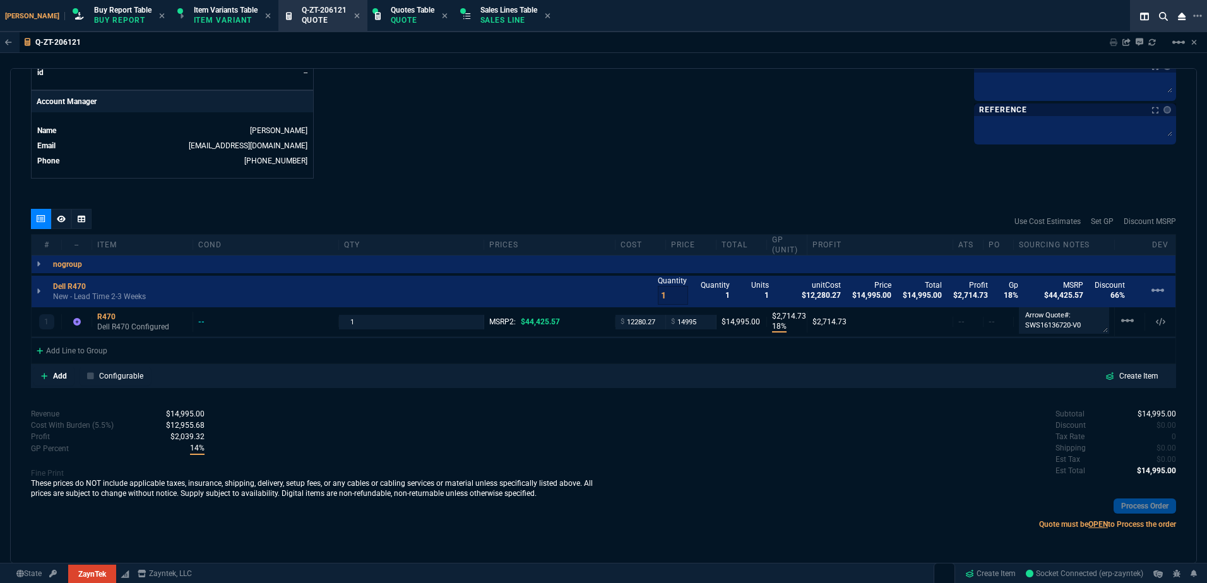
type input "18"
type input "2715"
type input "66"
click at [480, 11] on span "Sales Lines Table" at bounding box center [508, 10] width 57 height 9
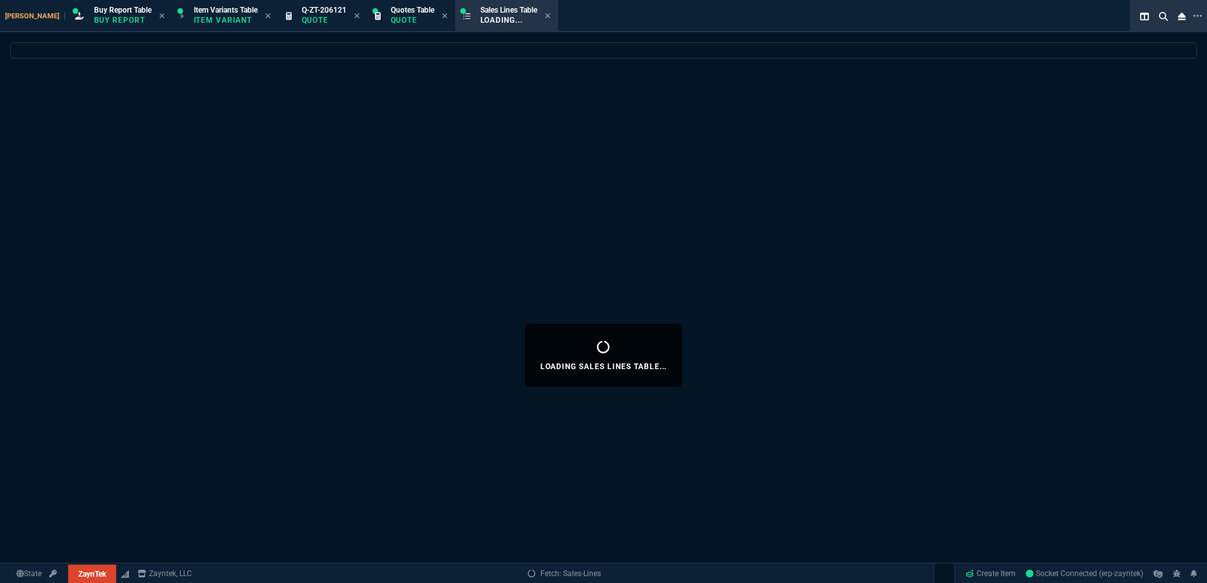
select select
